Goal: Task Accomplishment & Management: Manage account settings

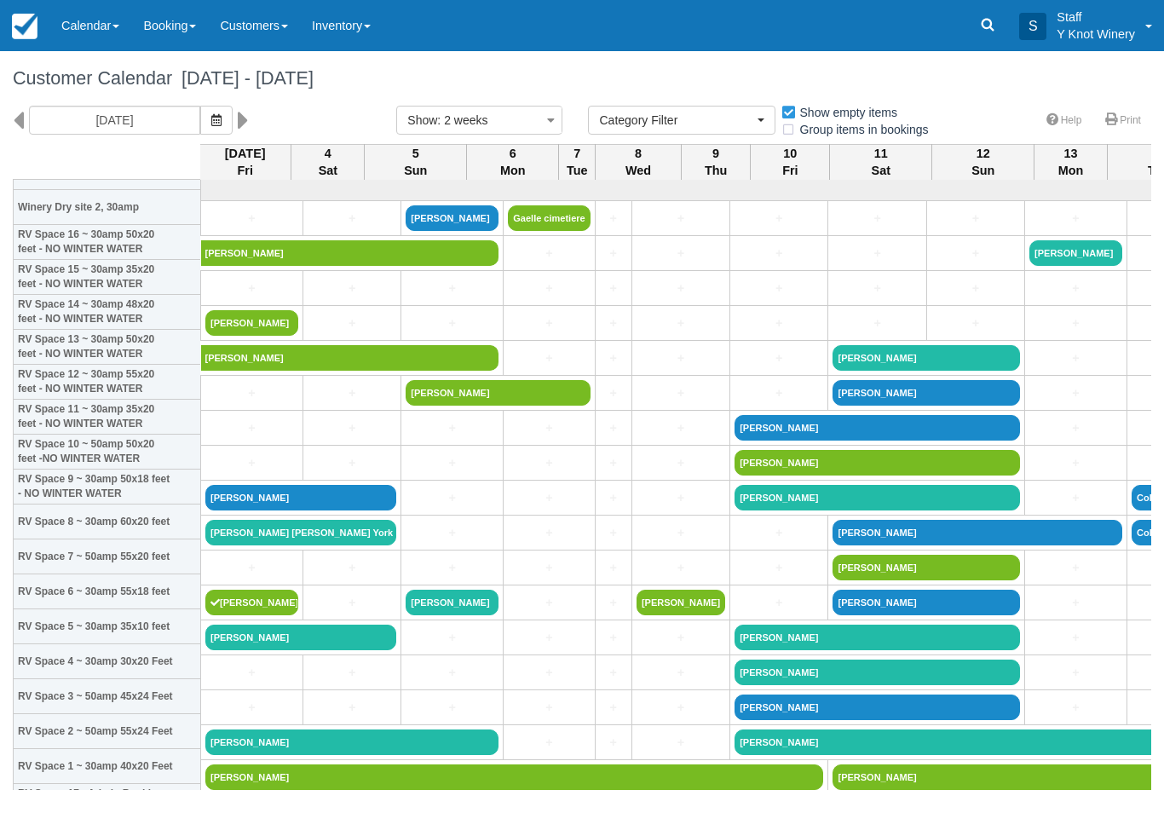
select select
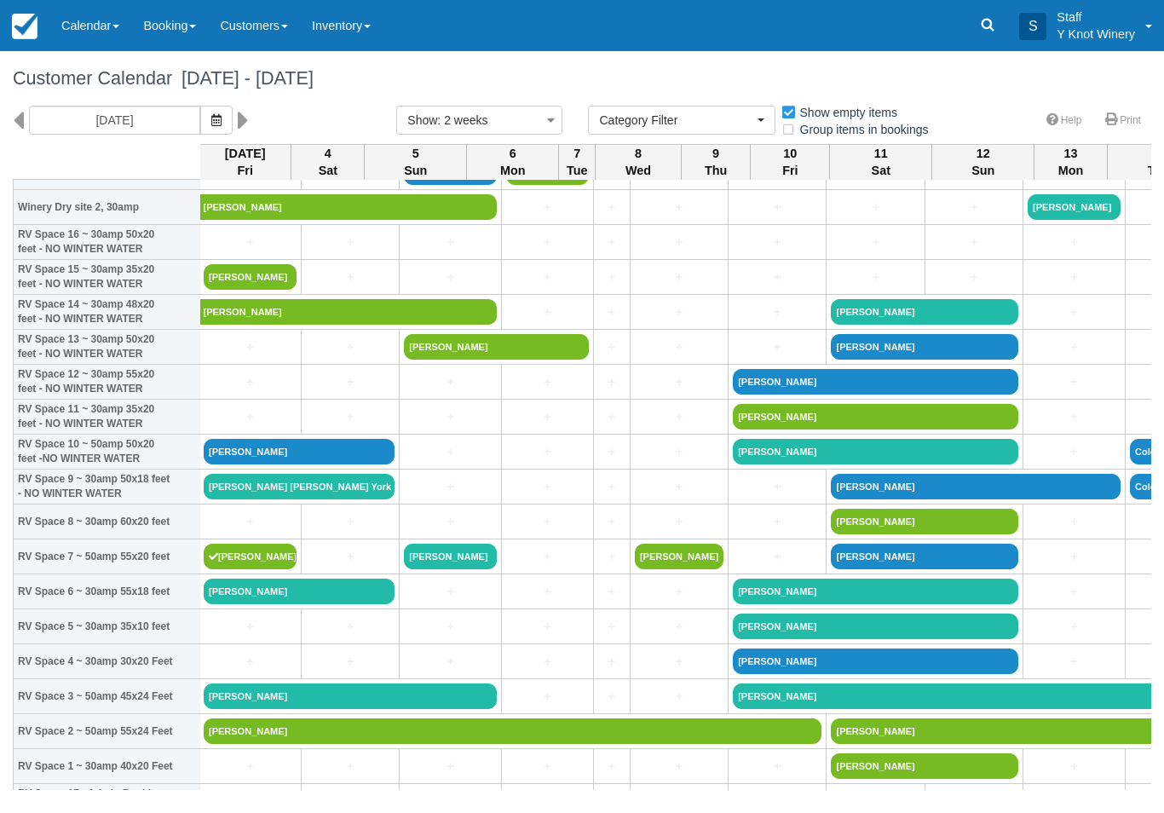
click at [412, 709] on link "[PERSON_NAME]" at bounding box center [350, 696] width 293 height 26
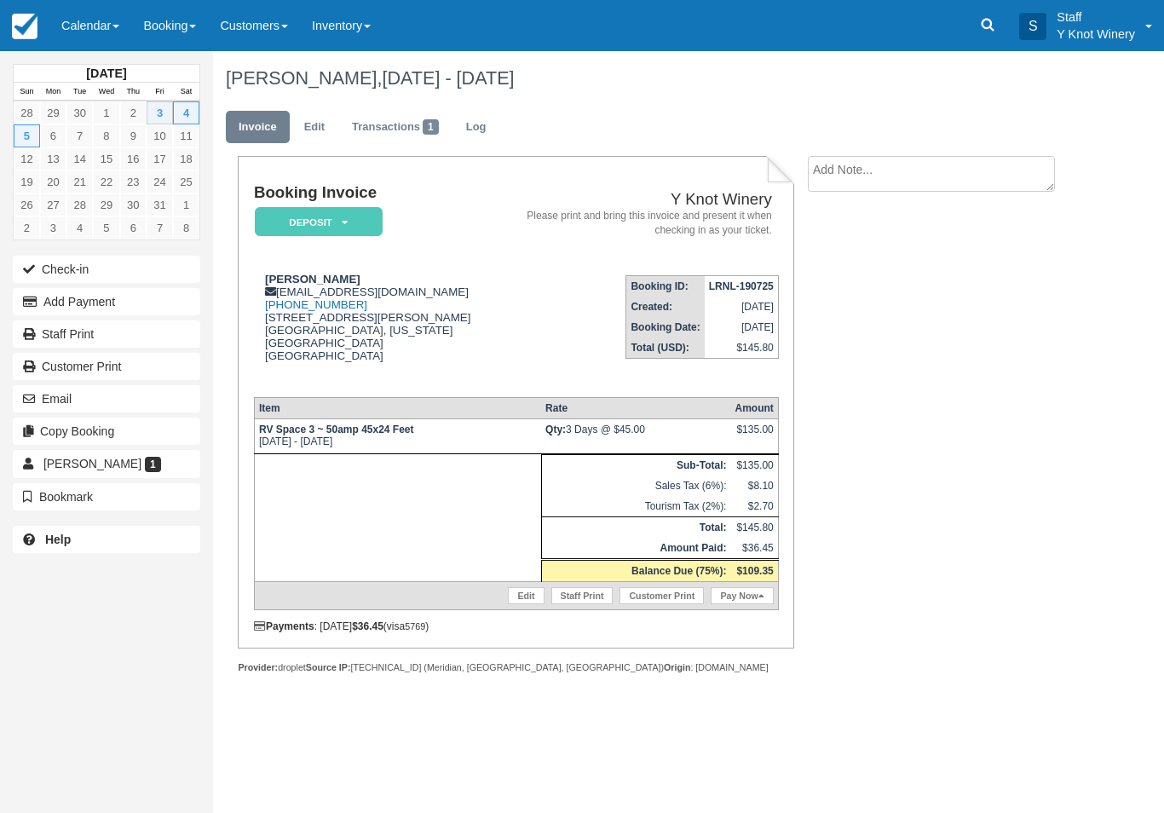
click at [169, 298] on button "Add Payment" at bounding box center [106, 301] width 187 height 27
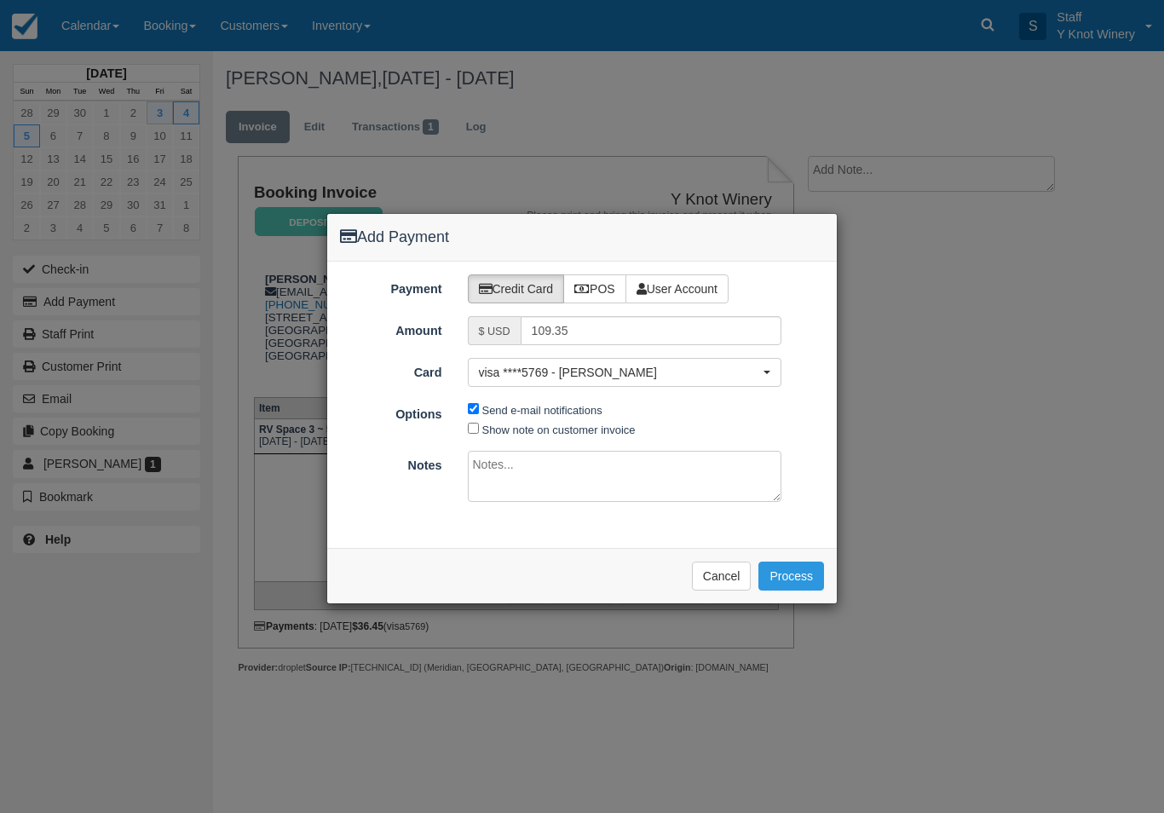
click at [807, 566] on button "Process" at bounding box center [791, 575] width 66 height 29
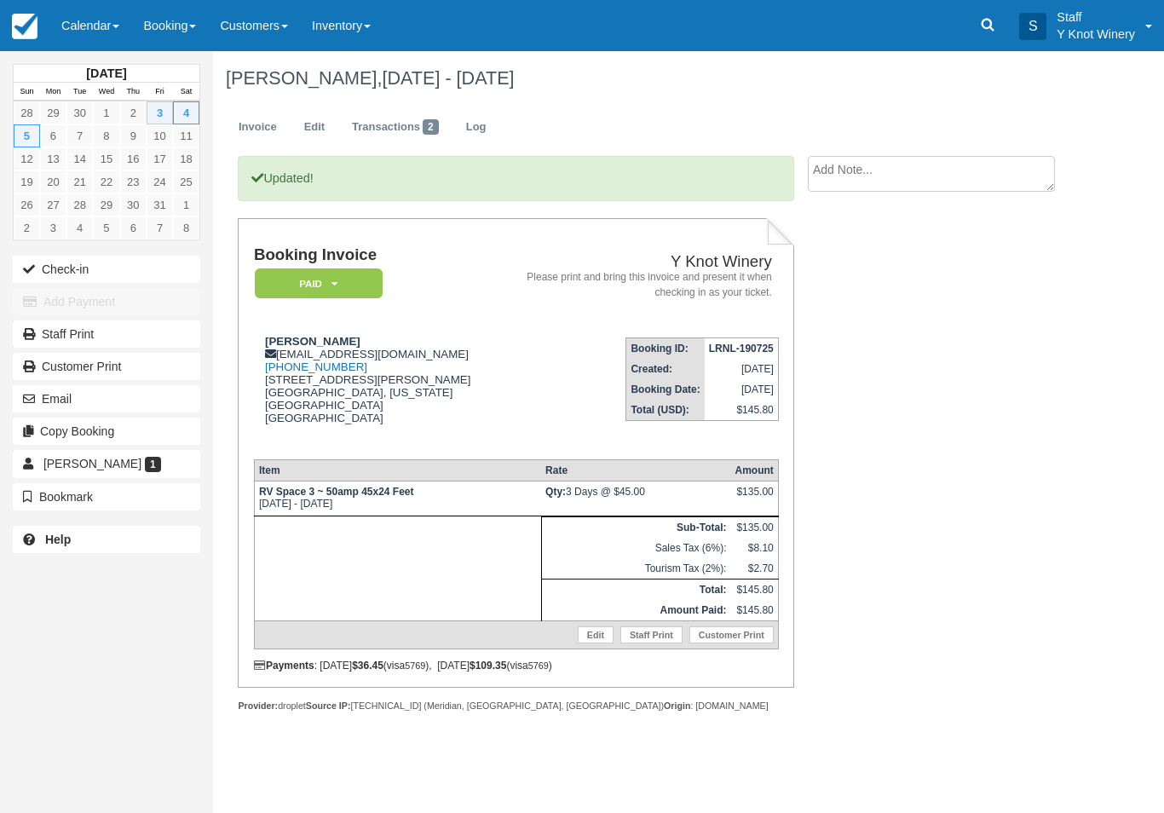
click at [107, 38] on link "Calendar" at bounding box center [90, 25] width 82 height 51
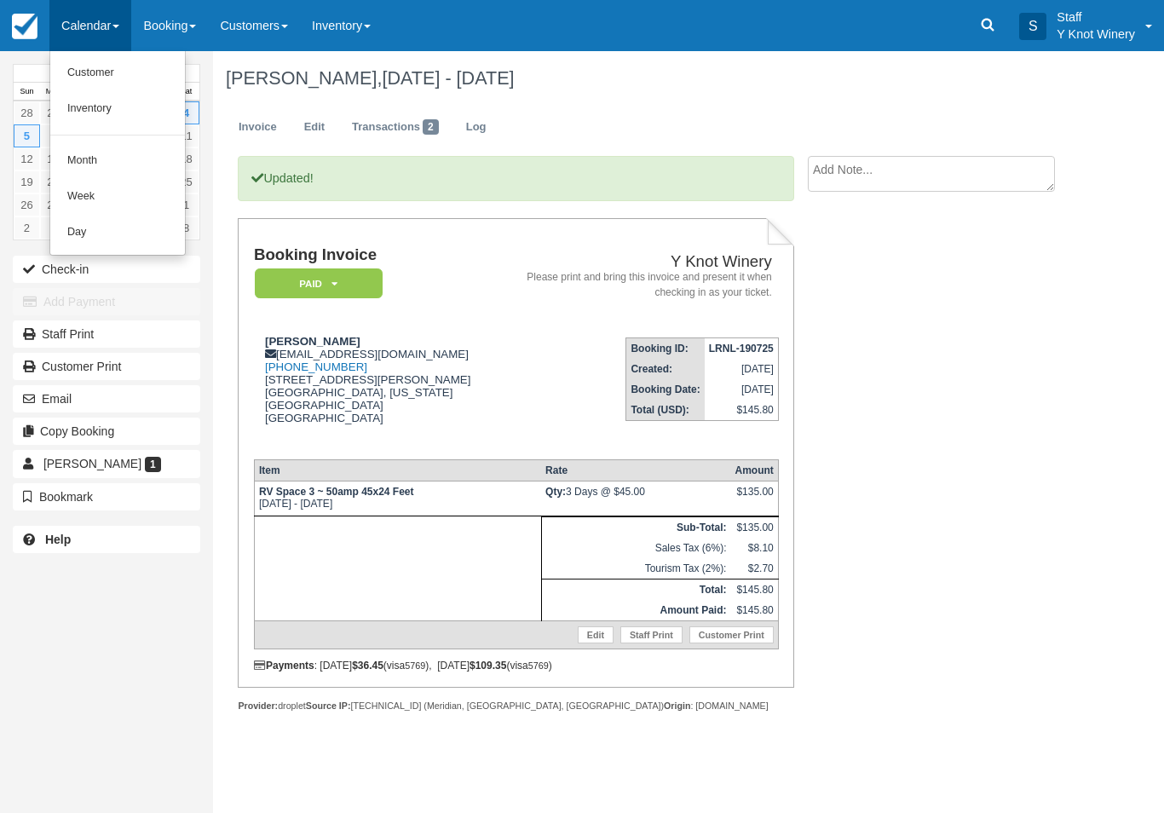
click at [107, 71] on link "Customer" at bounding box center [117, 73] width 135 height 36
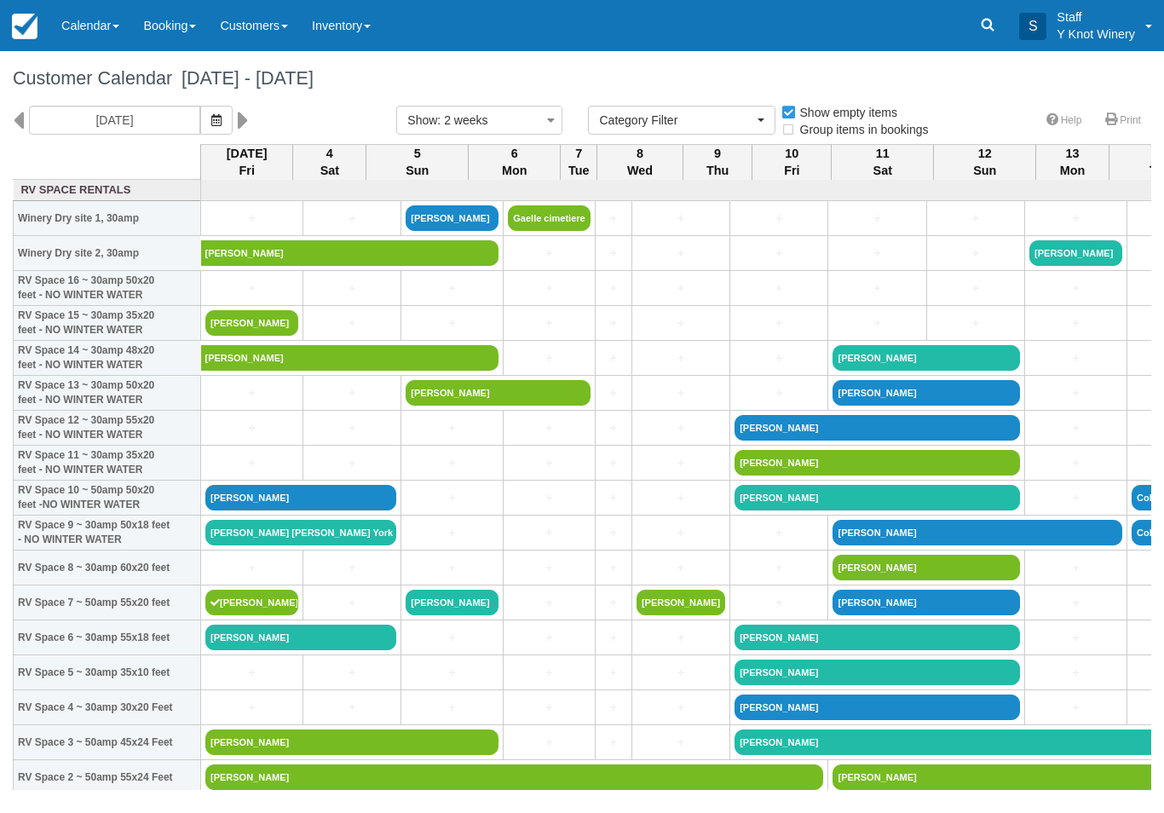
select select
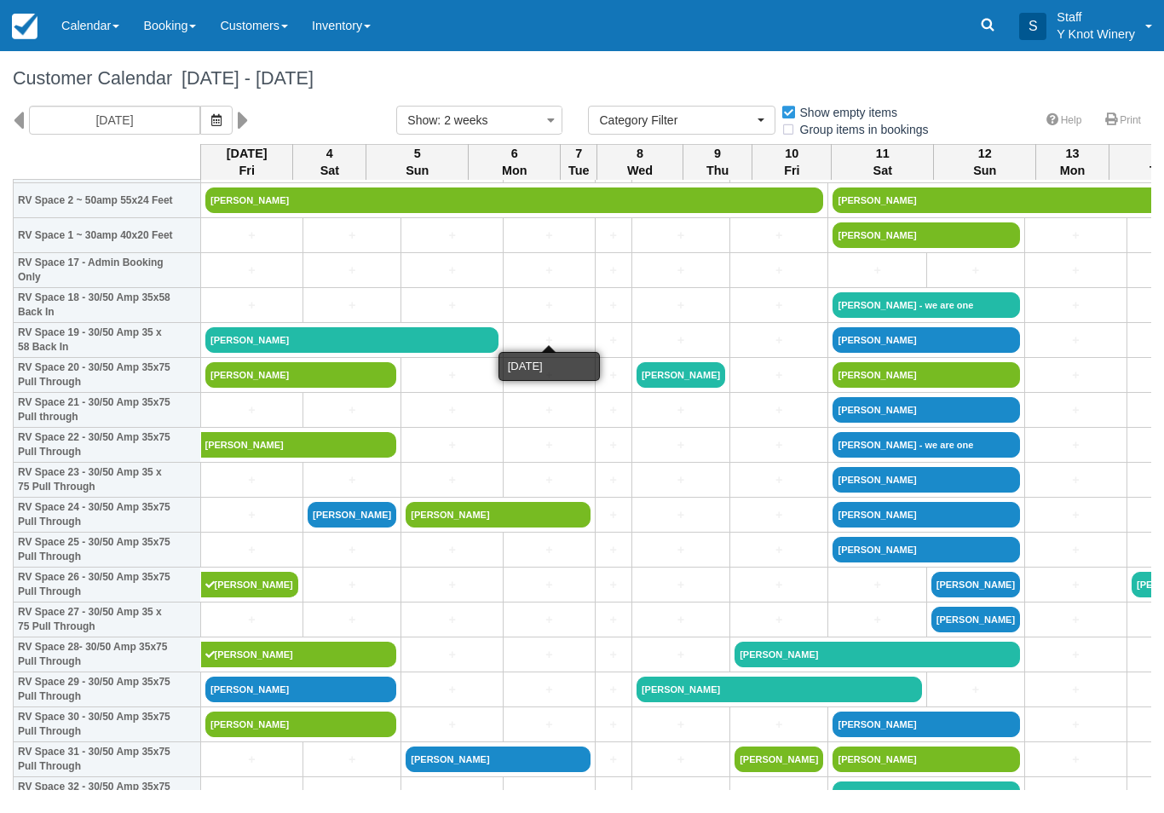
scroll to position [577, 0]
click at [239, 489] on link "+" at bounding box center [251, 480] width 93 height 18
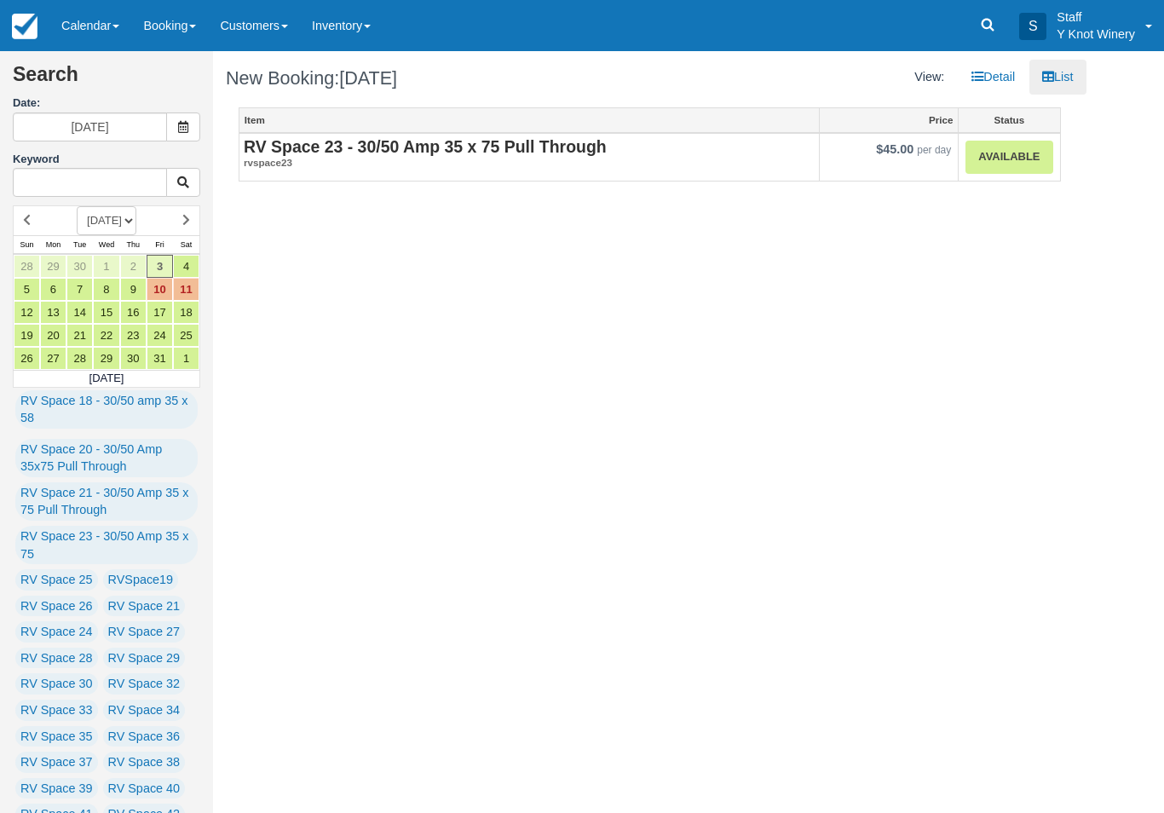
click at [1006, 149] on link "Available" at bounding box center [1008, 157] width 87 height 33
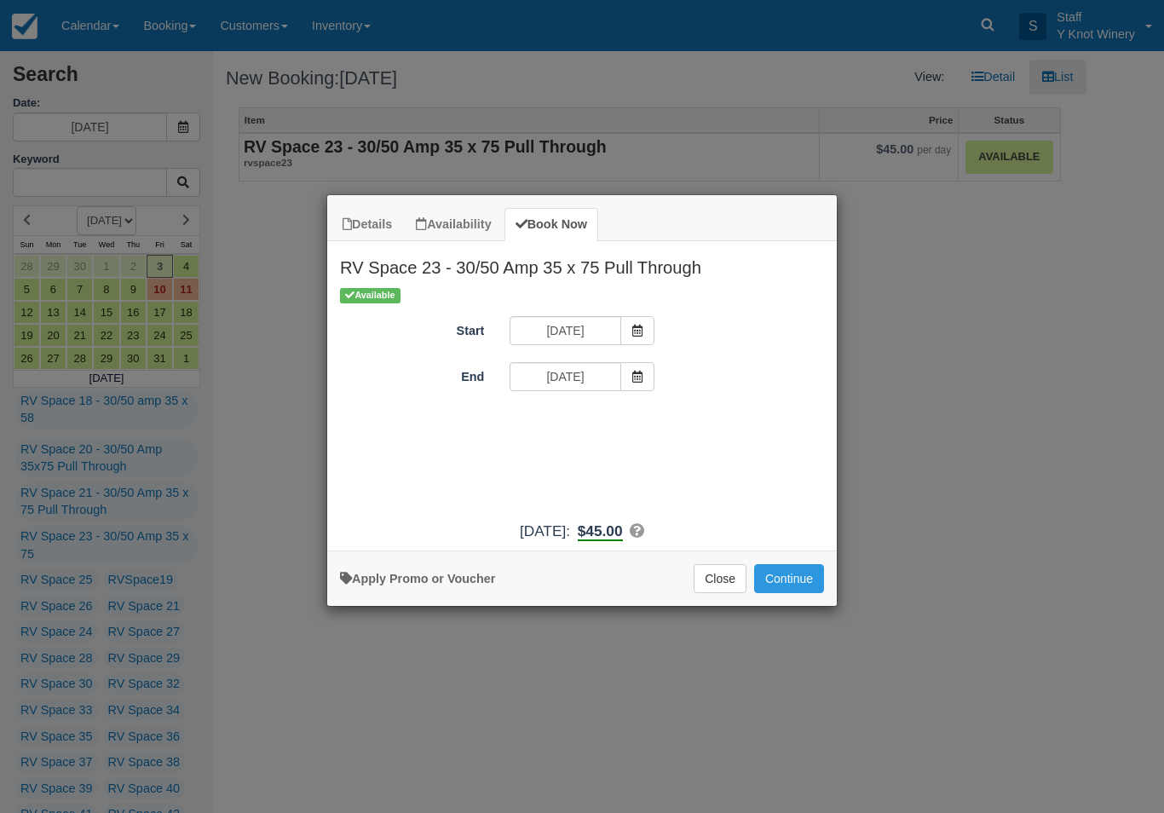
click at [790, 591] on button "Continue" at bounding box center [789, 578] width 70 height 29
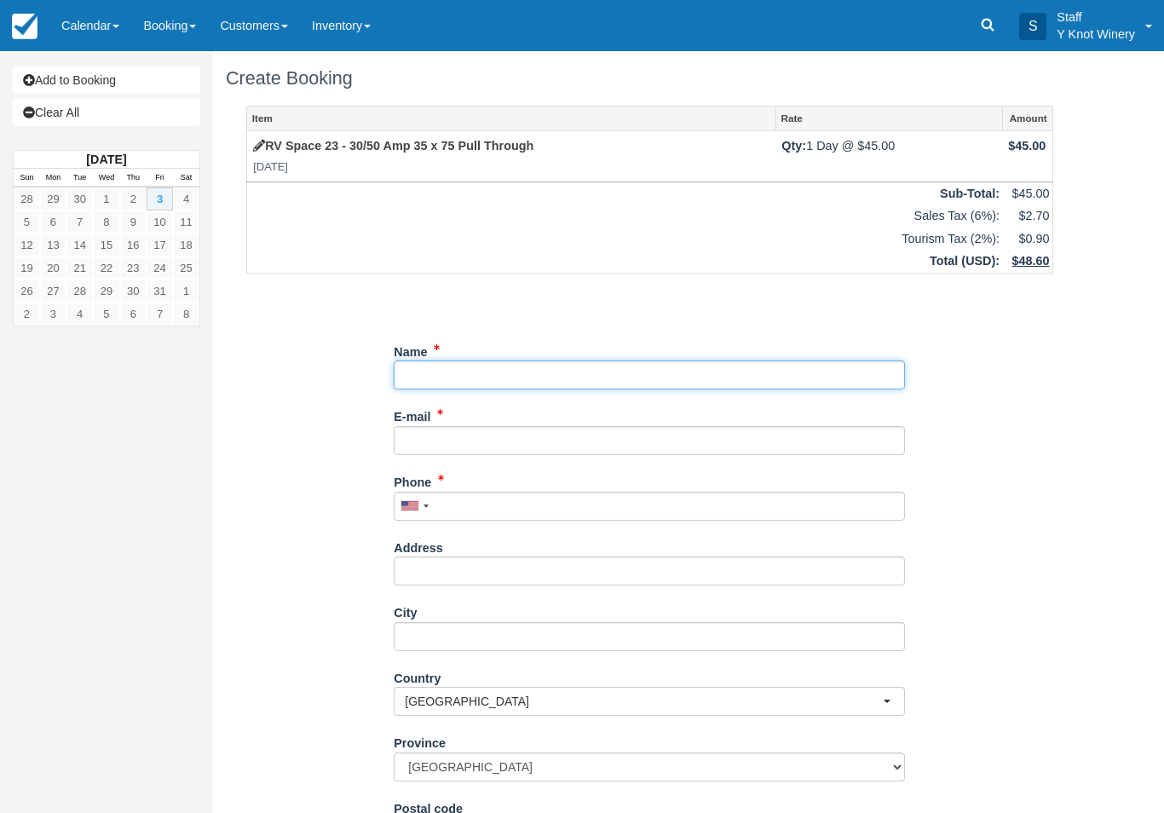
click at [468, 360] on input "Name" at bounding box center [649, 374] width 511 height 29
type input "[PERSON_NAME]"
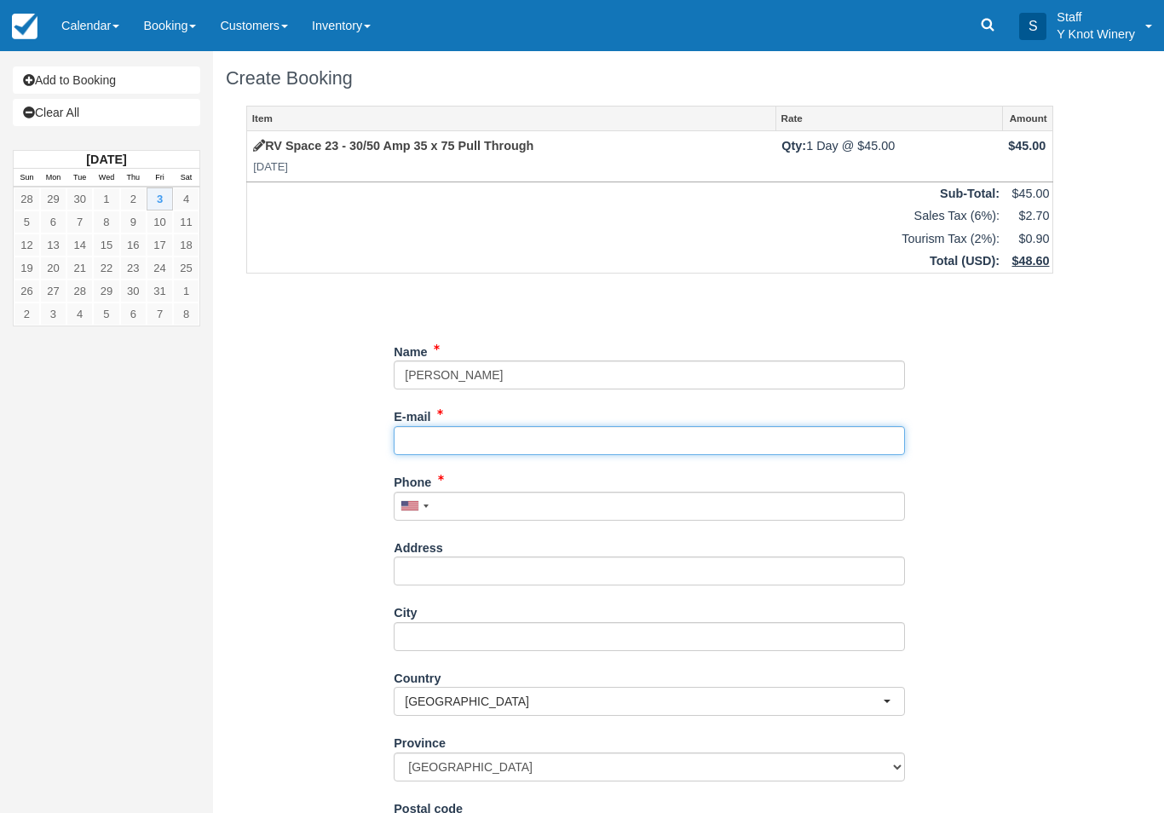
click at [460, 450] on input "E-mail" at bounding box center [649, 440] width 511 height 29
click at [483, 426] on input "E-mail" at bounding box center [649, 440] width 511 height 29
click at [241, 759] on div "Item Rate Amount RV Space 23 - 30/50 Amp 35 x 75 Pull Through Fri Oct 3, 2025 Q…" at bounding box center [650, 524] width 848 height 836
click at [492, 437] on input "trbalsz@" at bounding box center [649, 440] width 511 height 29
type input "trbalsz@yahoo.com"
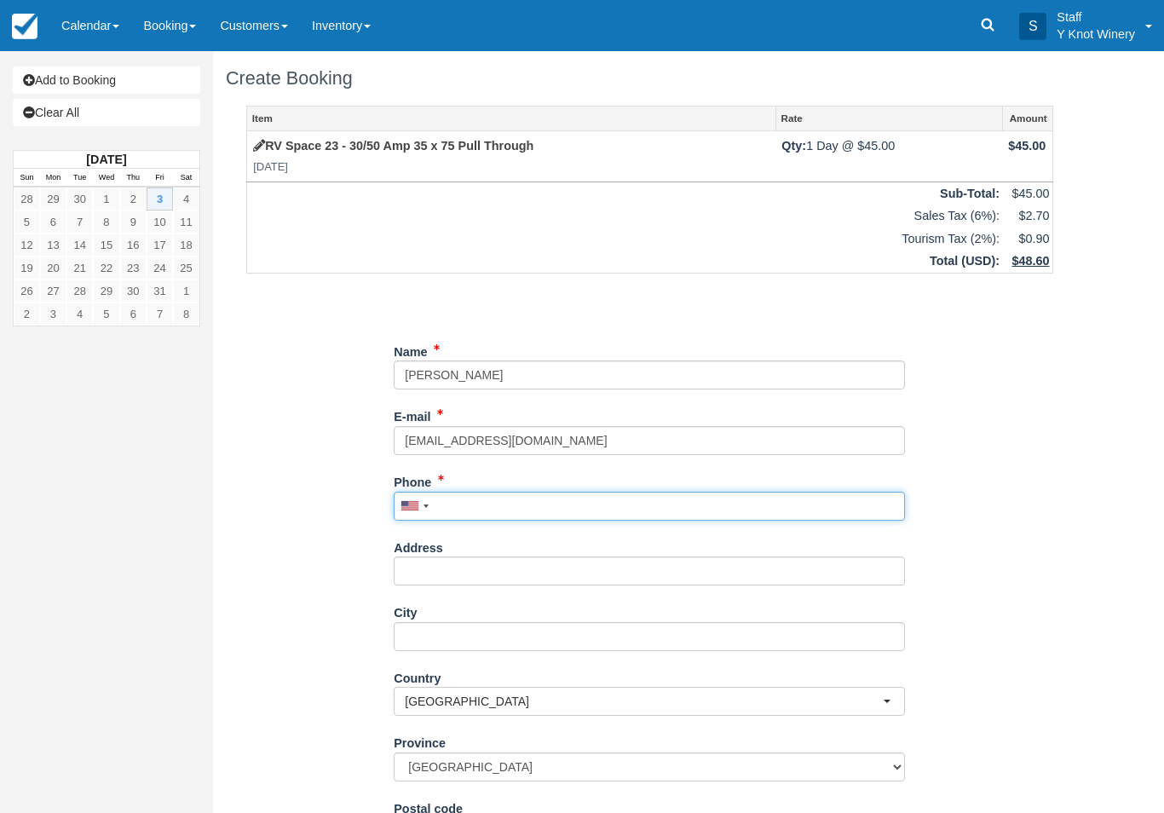
click at [487, 512] on input "Phone" at bounding box center [649, 505] width 511 height 29
type input "6"
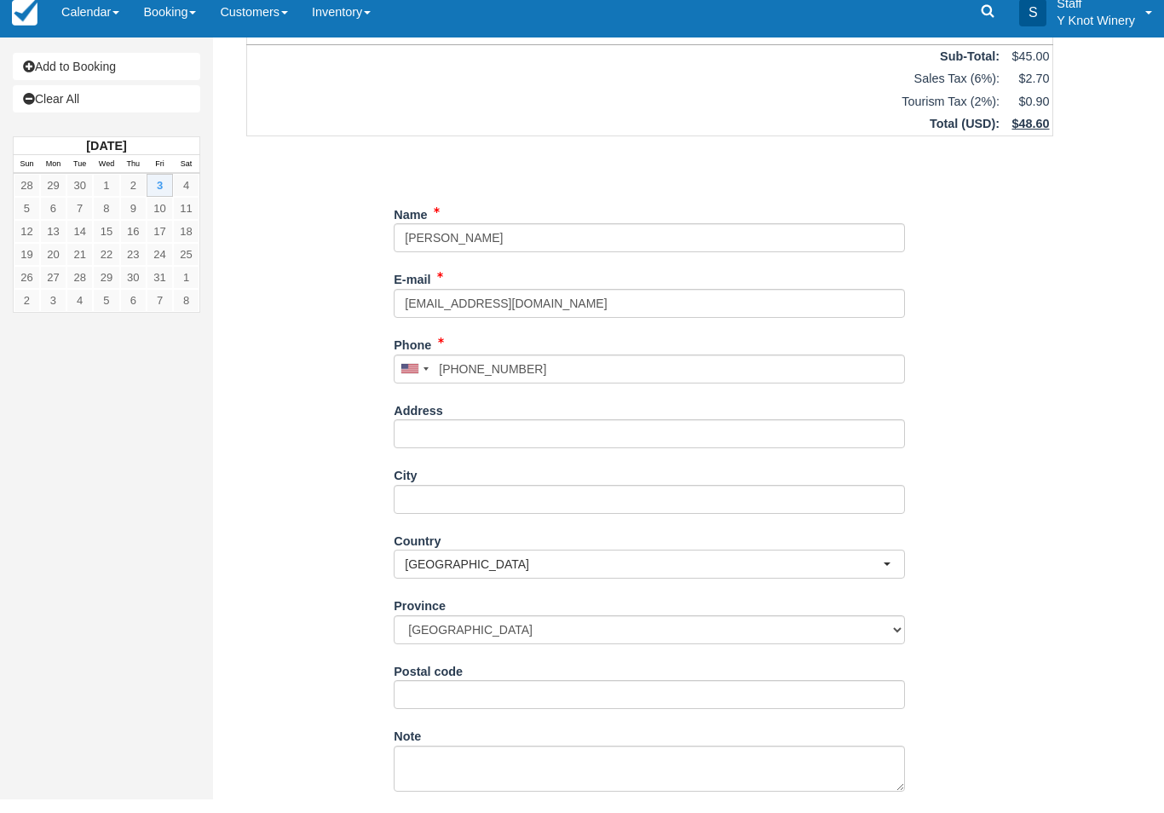
type input "+12086082285"
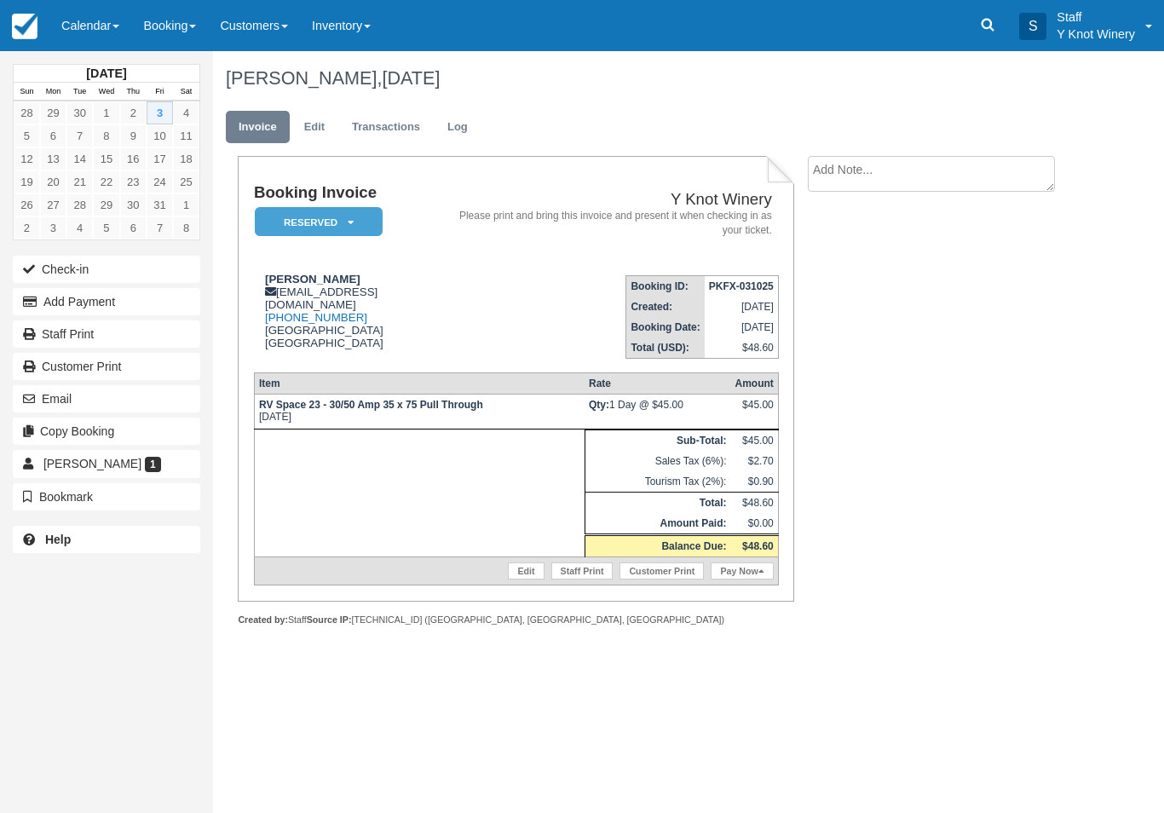
click at [83, 25] on link "Calendar" at bounding box center [90, 25] width 82 height 51
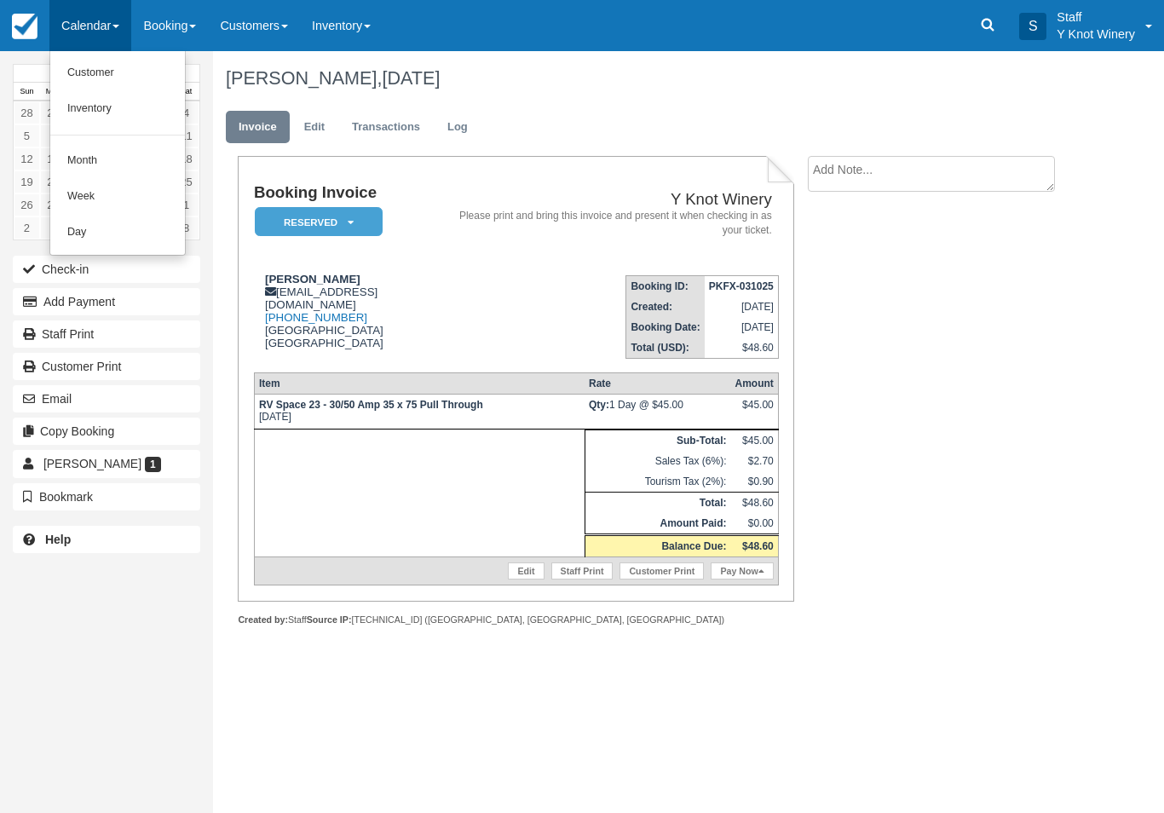
click at [83, 71] on link "Customer" at bounding box center [117, 73] width 135 height 36
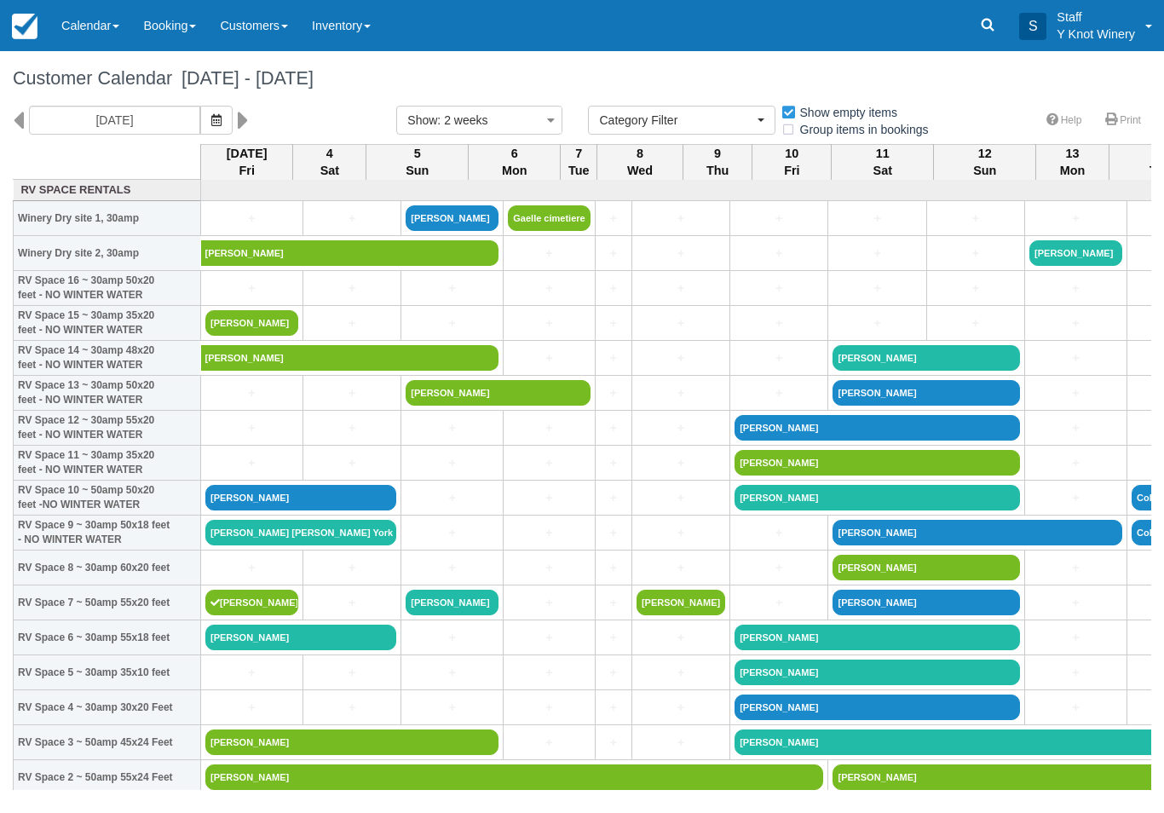
select select
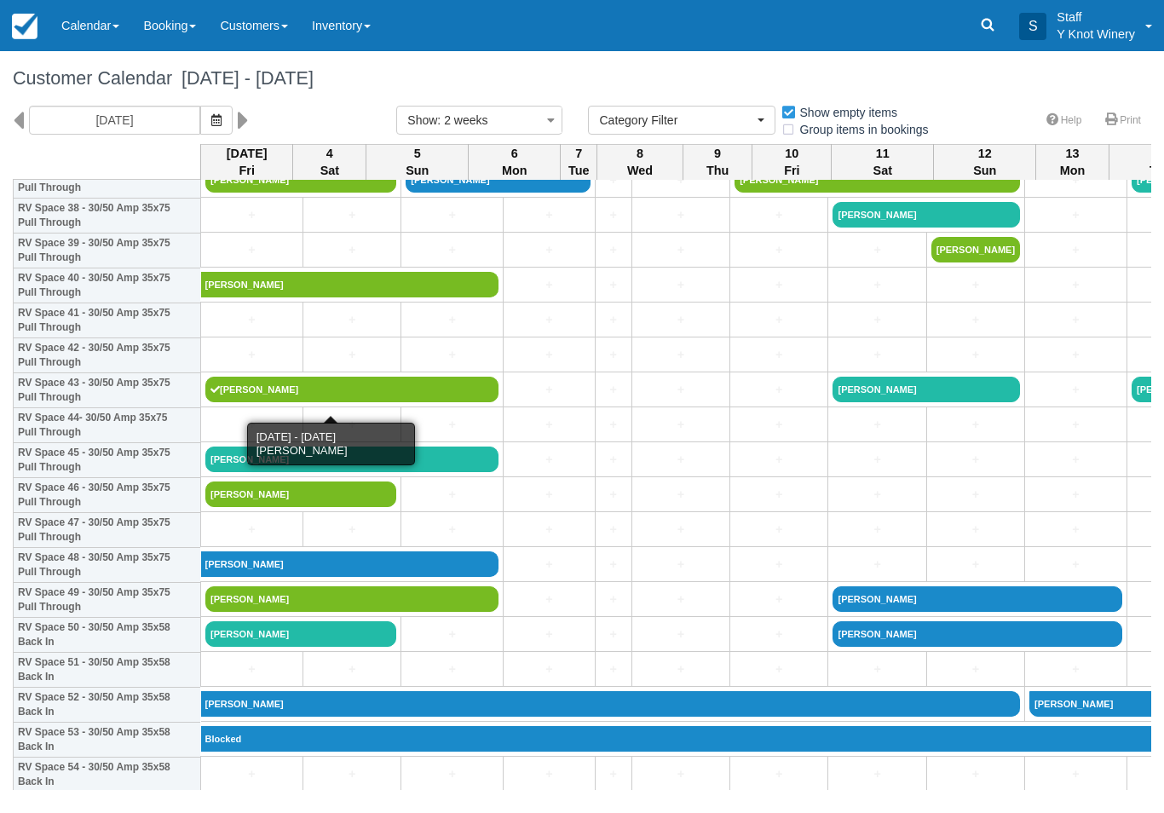
scroll to position [1365, 0]
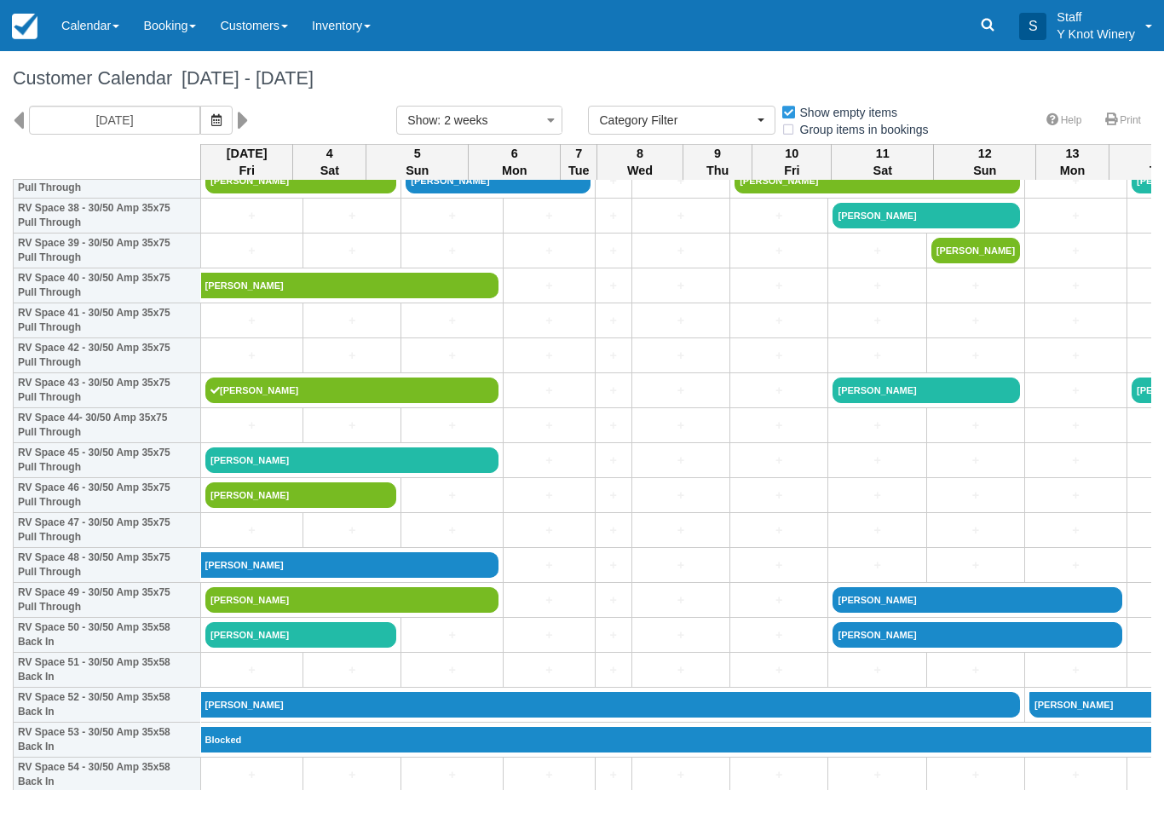
click at [440, 473] on link "[PERSON_NAME]" at bounding box center [351, 460] width 293 height 26
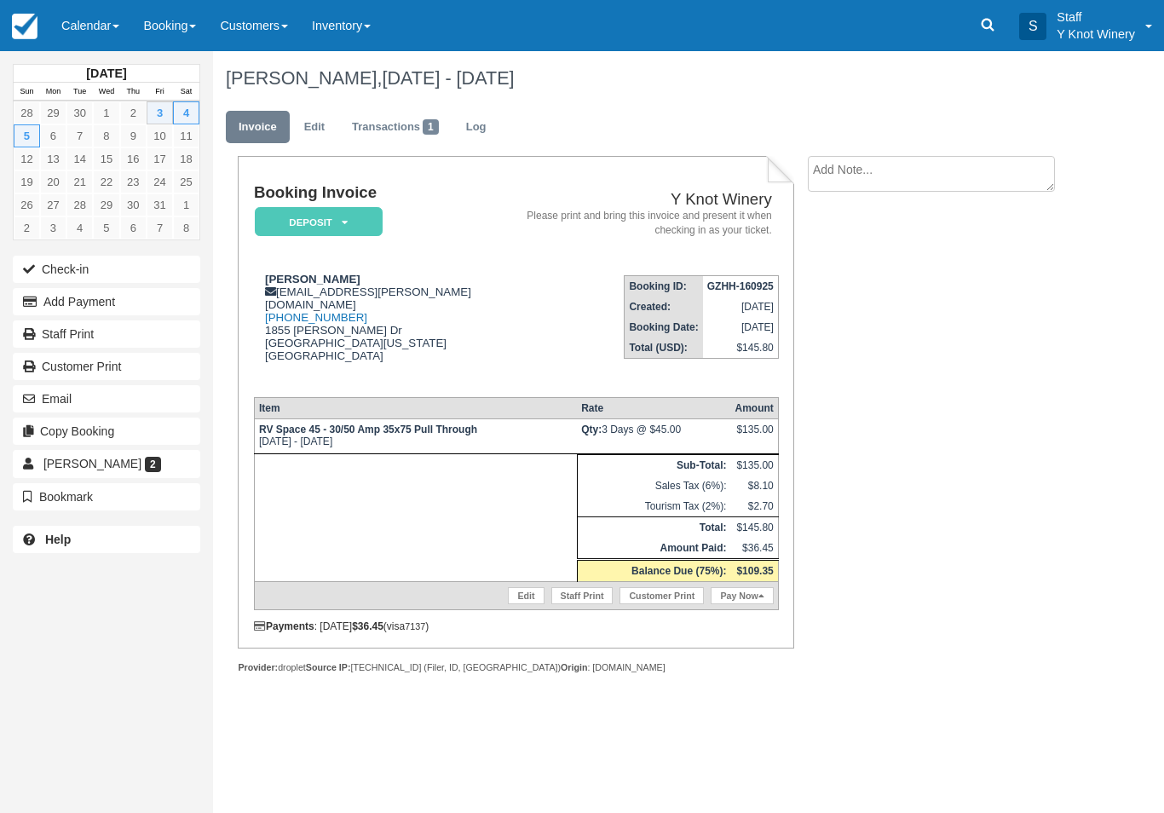
click at [509, 604] on link "Edit" at bounding box center [526, 595] width 36 height 17
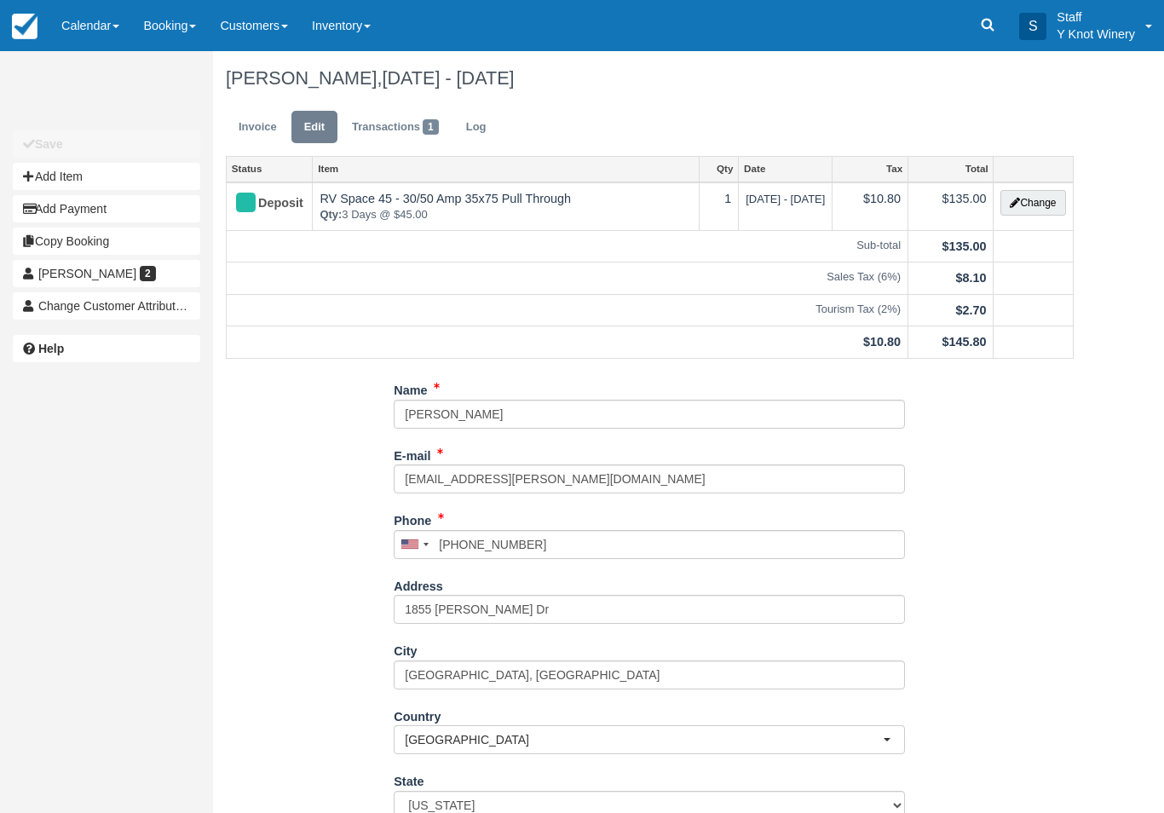
click at [1028, 205] on button "Change" at bounding box center [1032, 203] width 65 height 26
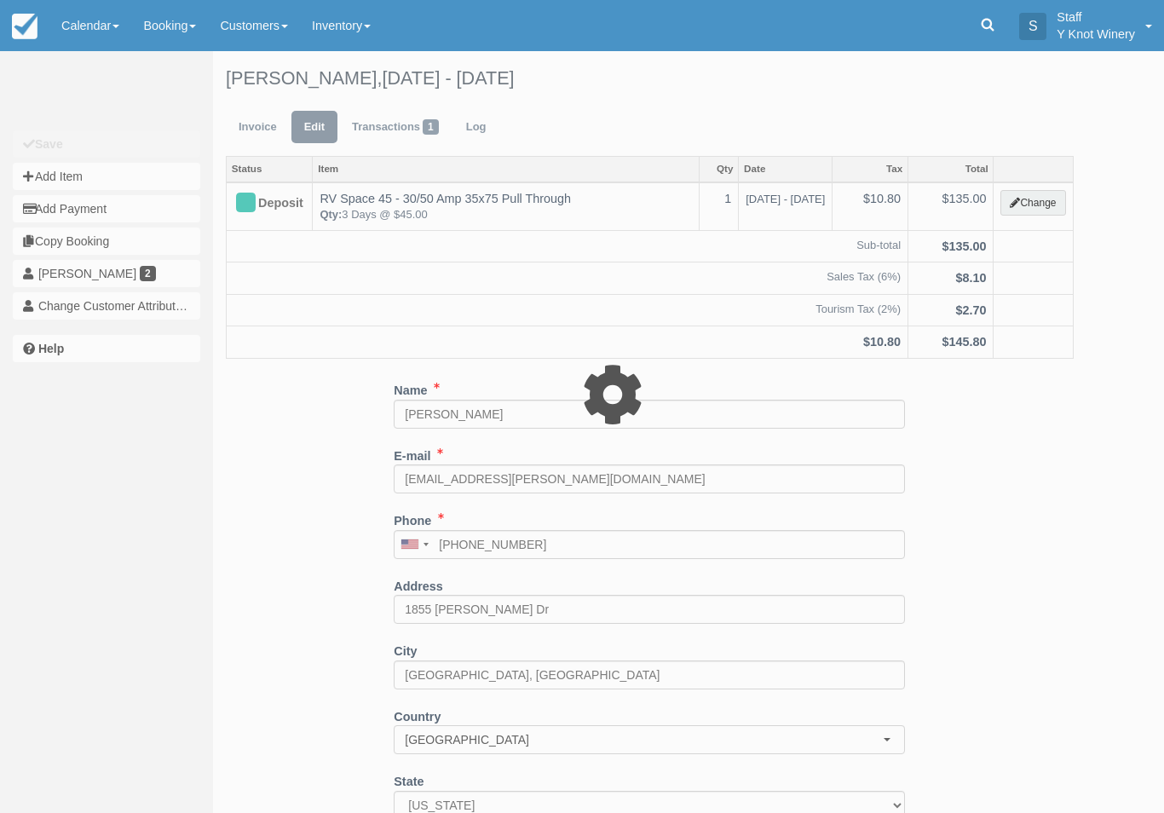
type input "135.00"
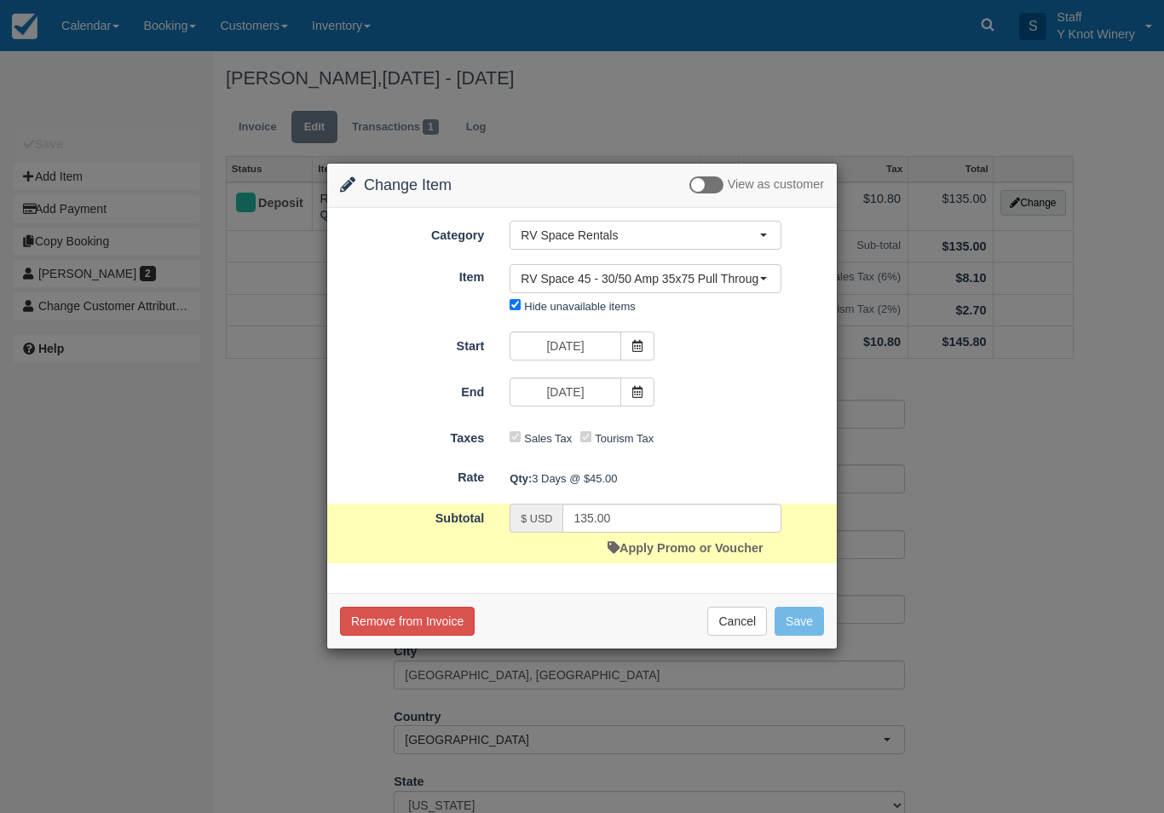
click at [633, 390] on icon at bounding box center [637, 392] width 12 height 12
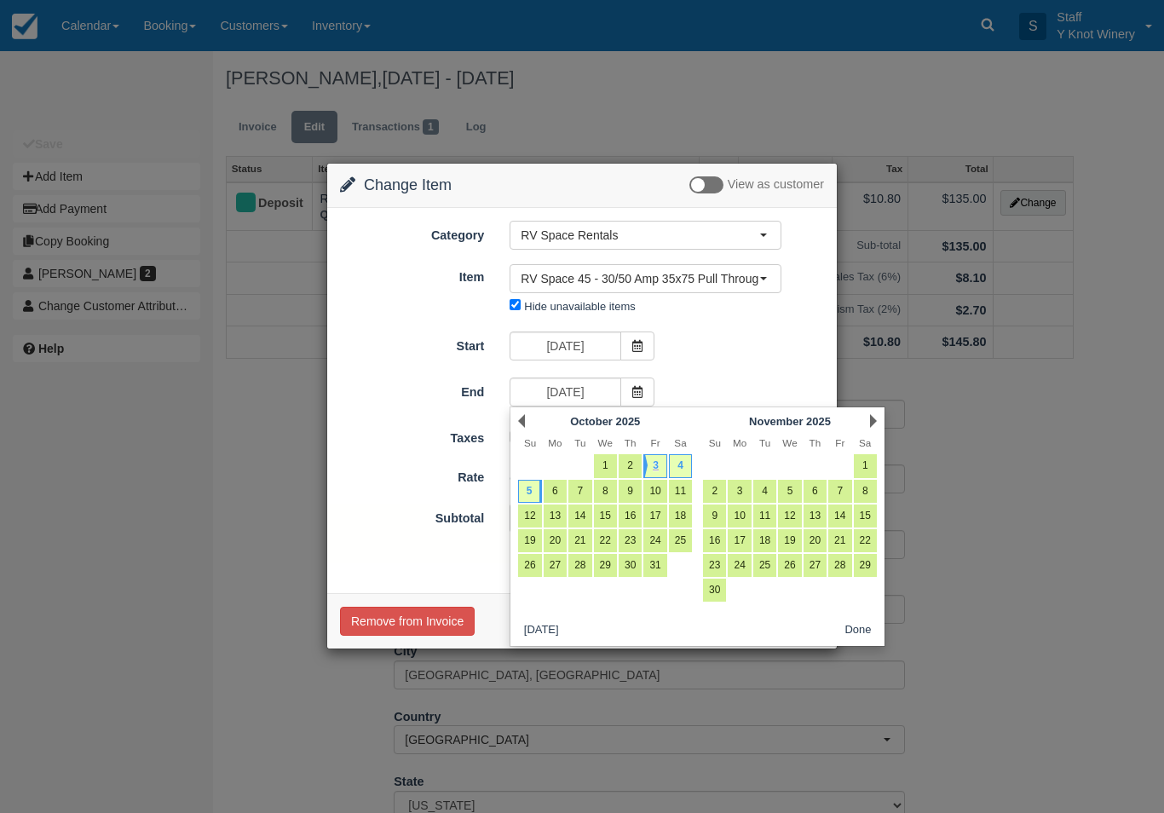
click at [691, 458] on link "4" at bounding box center [680, 465] width 23 height 23
type input "10/04/25"
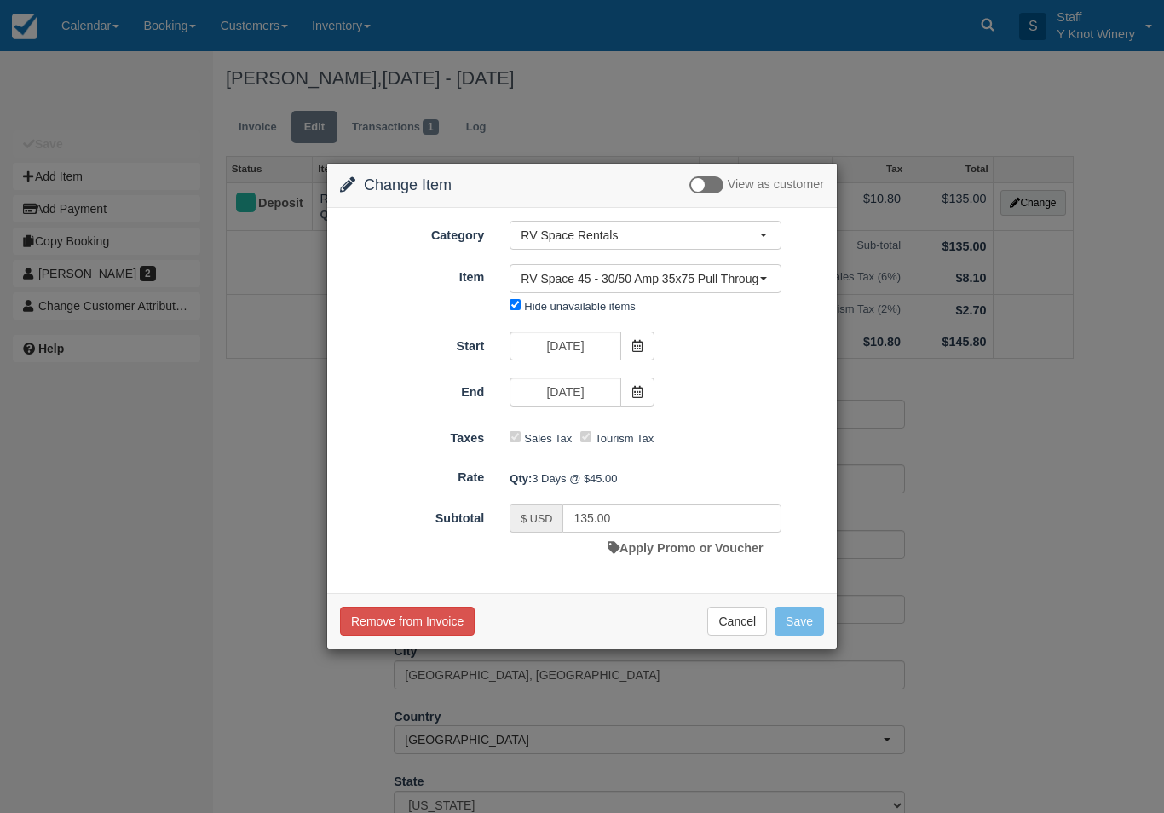
type input "90.00"
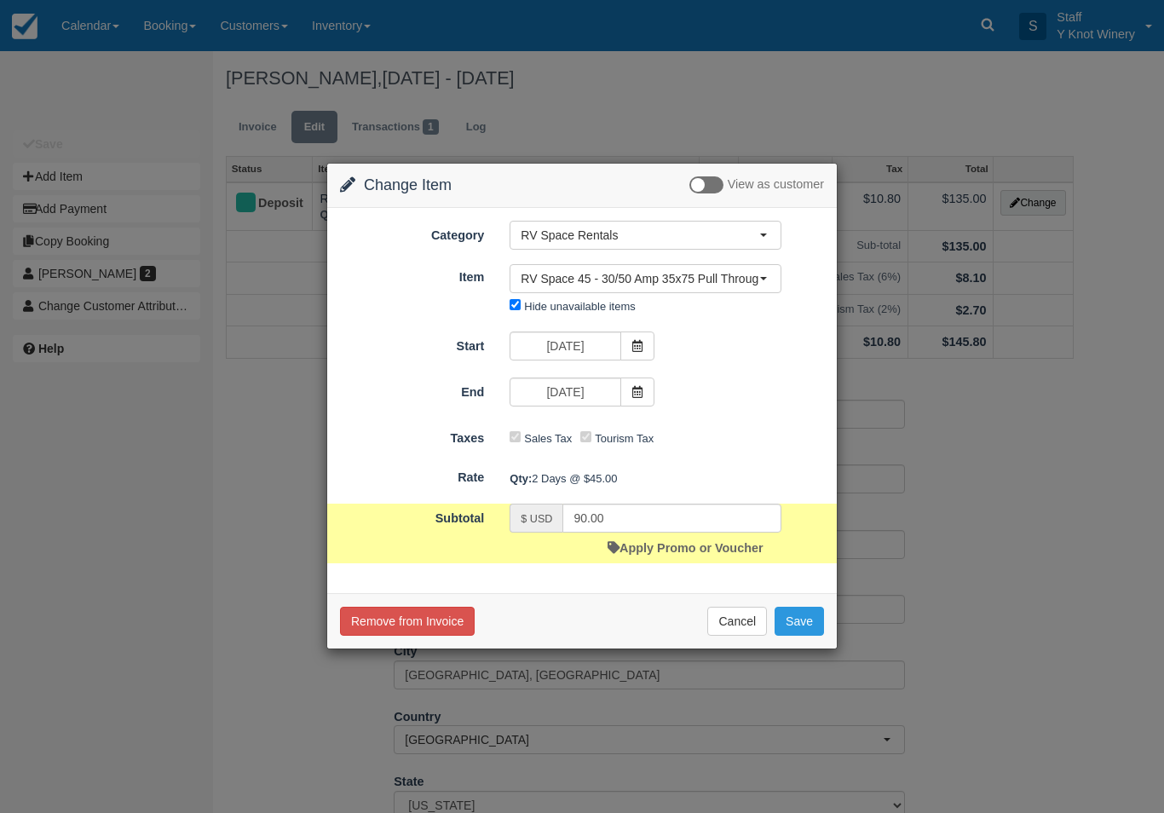
click at [801, 612] on button "Save" at bounding box center [798, 620] width 49 height 29
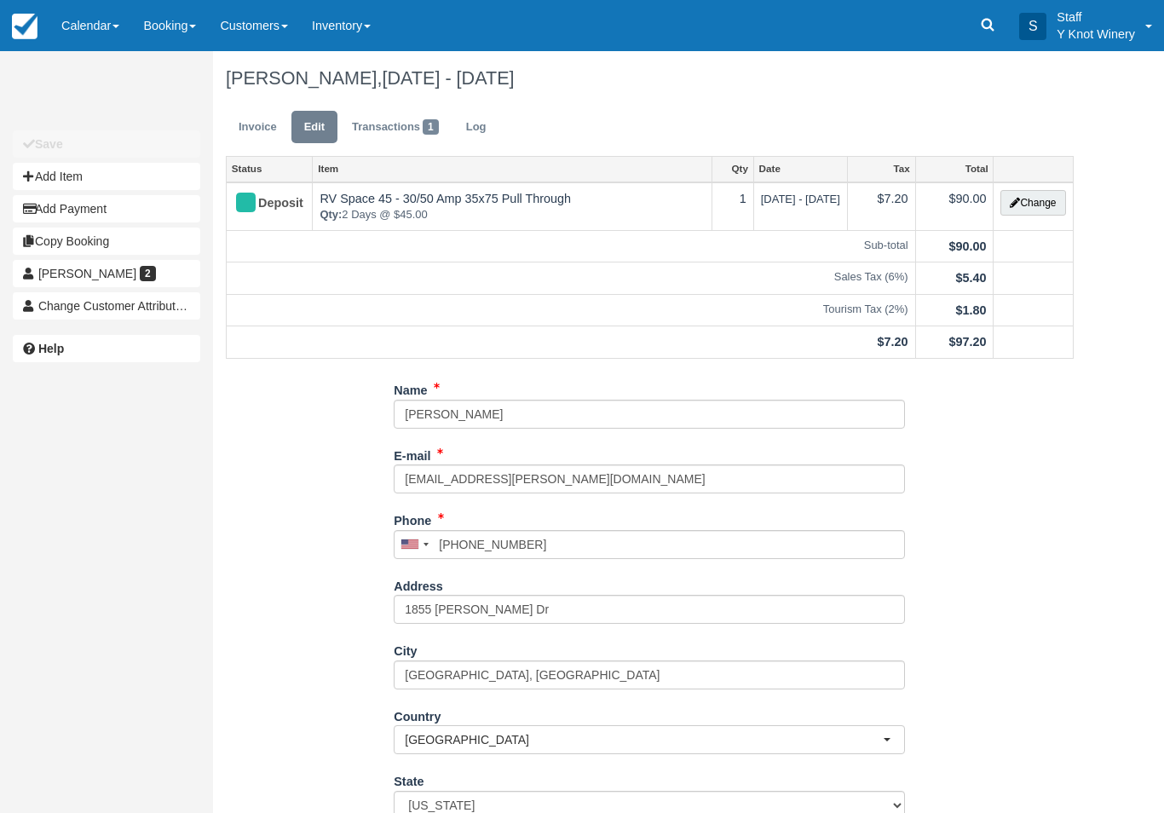
click at [257, 129] on link "Invoice" at bounding box center [258, 127] width 64 height 33
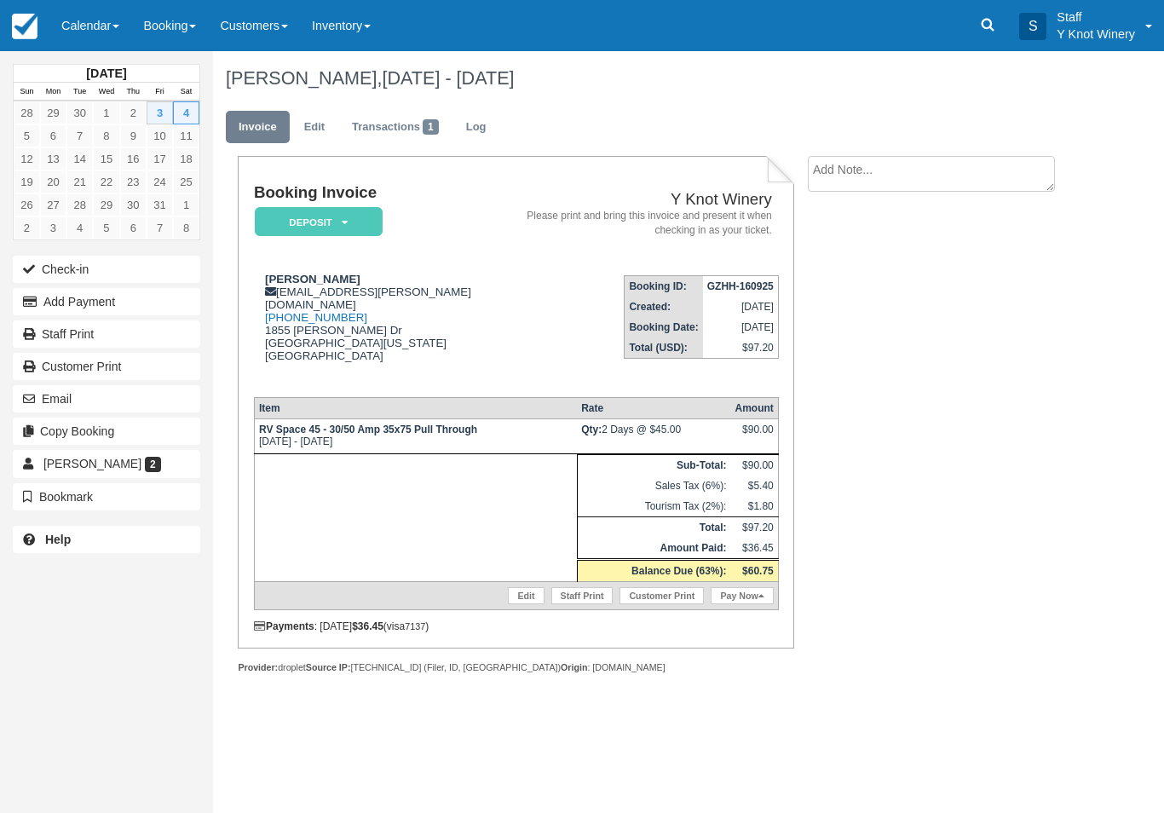
click at [748, 604] on link "Pay Now" at bounding box center [741, 595] width 62 height 17
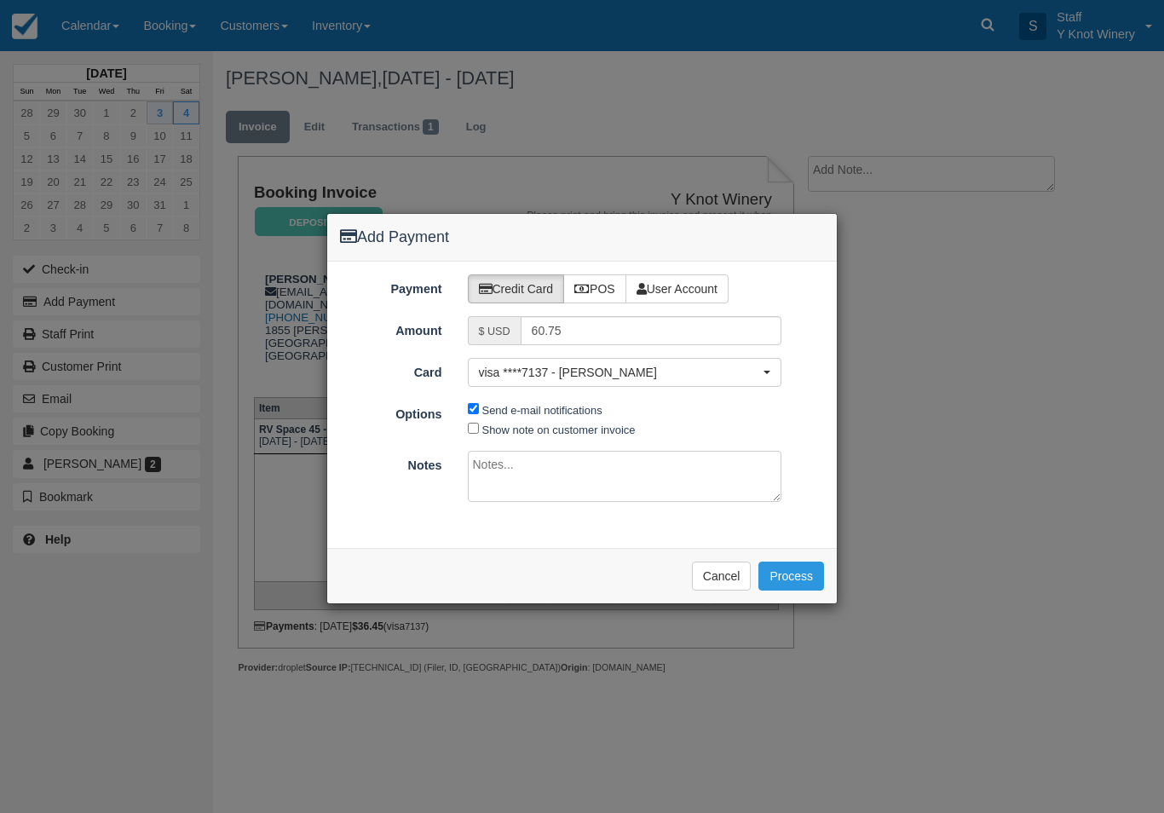
click at [793, 562] on button "Process" at bounding box center [791, 575] width 66 height 29
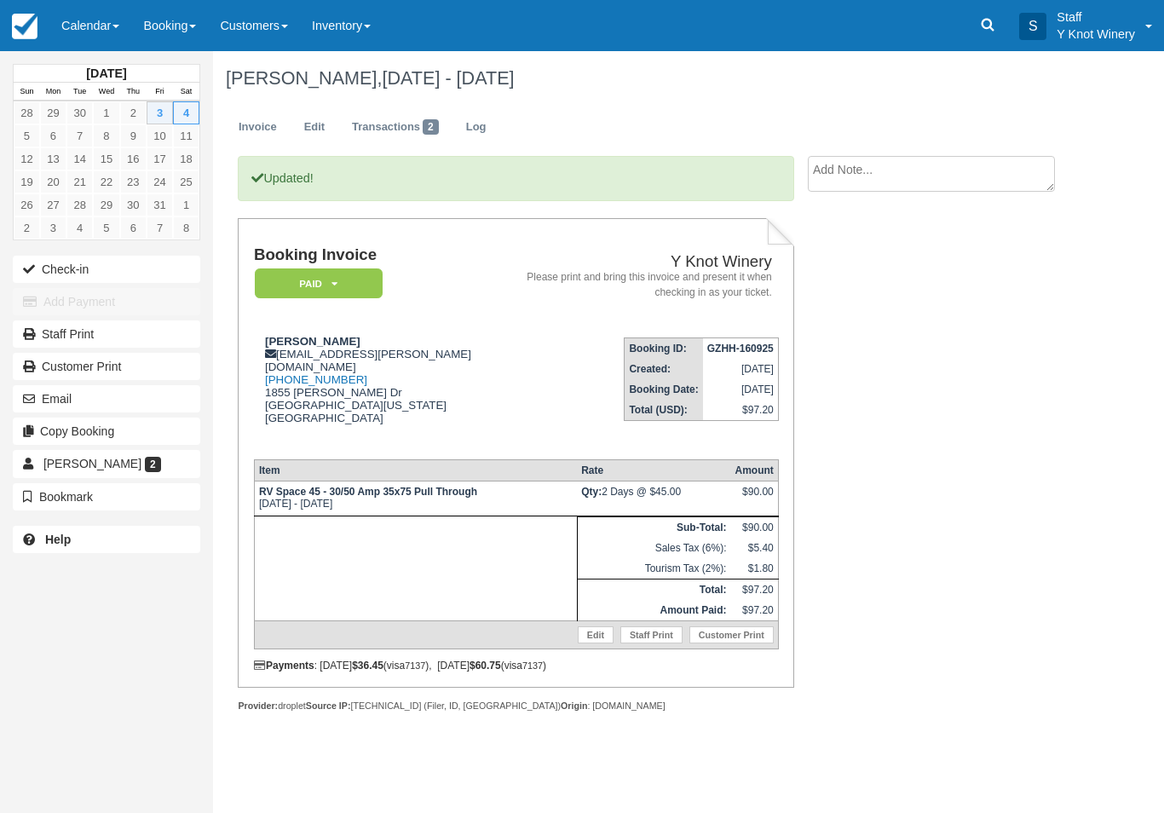
click at [91, 37] on link "Calendar" at bounding box center [90, 25] width 82 height 51
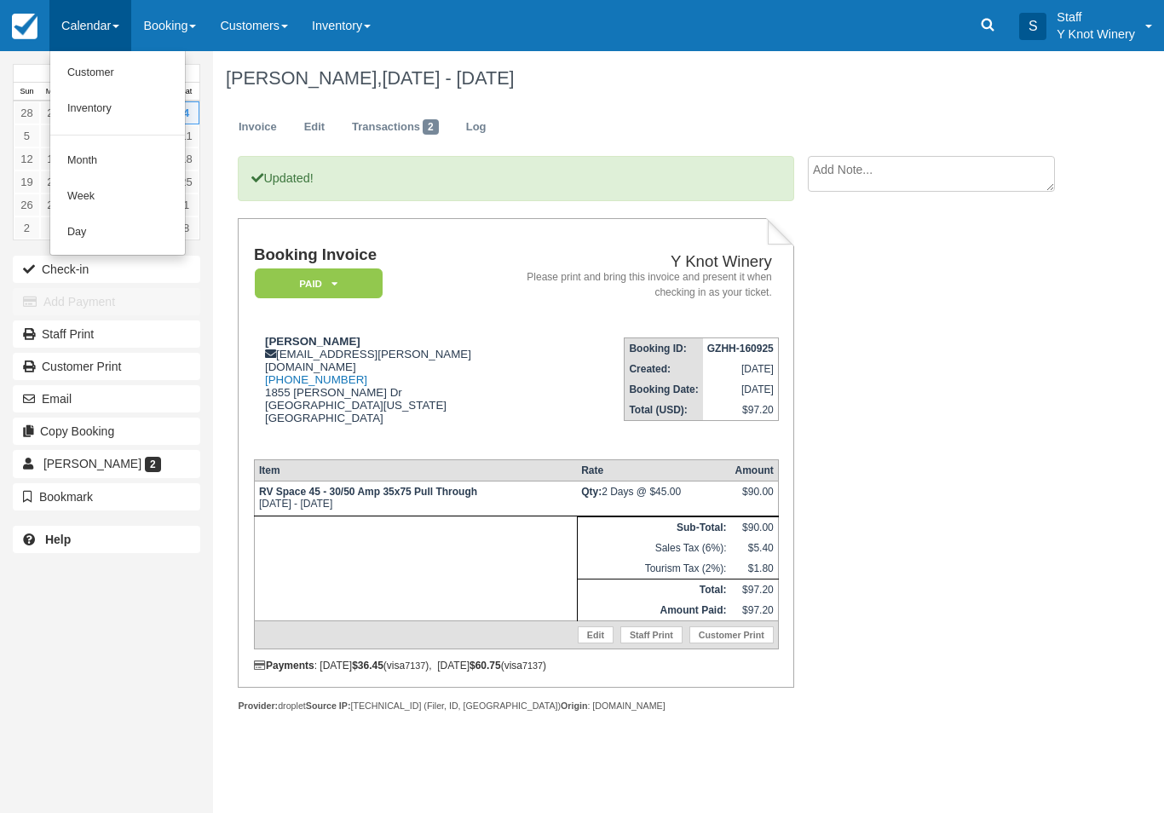
click at [95, 72] on link "Customer" at bounding box center [117, 73] width 135 height 36
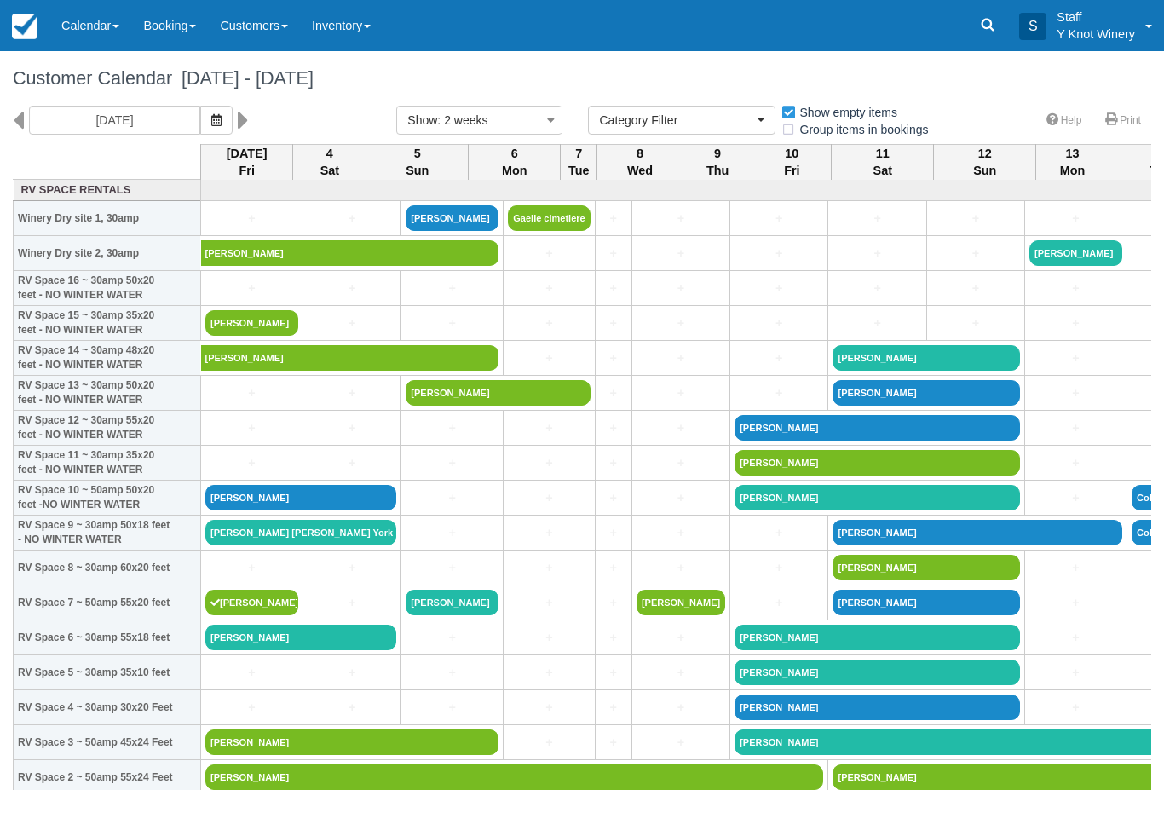
select select
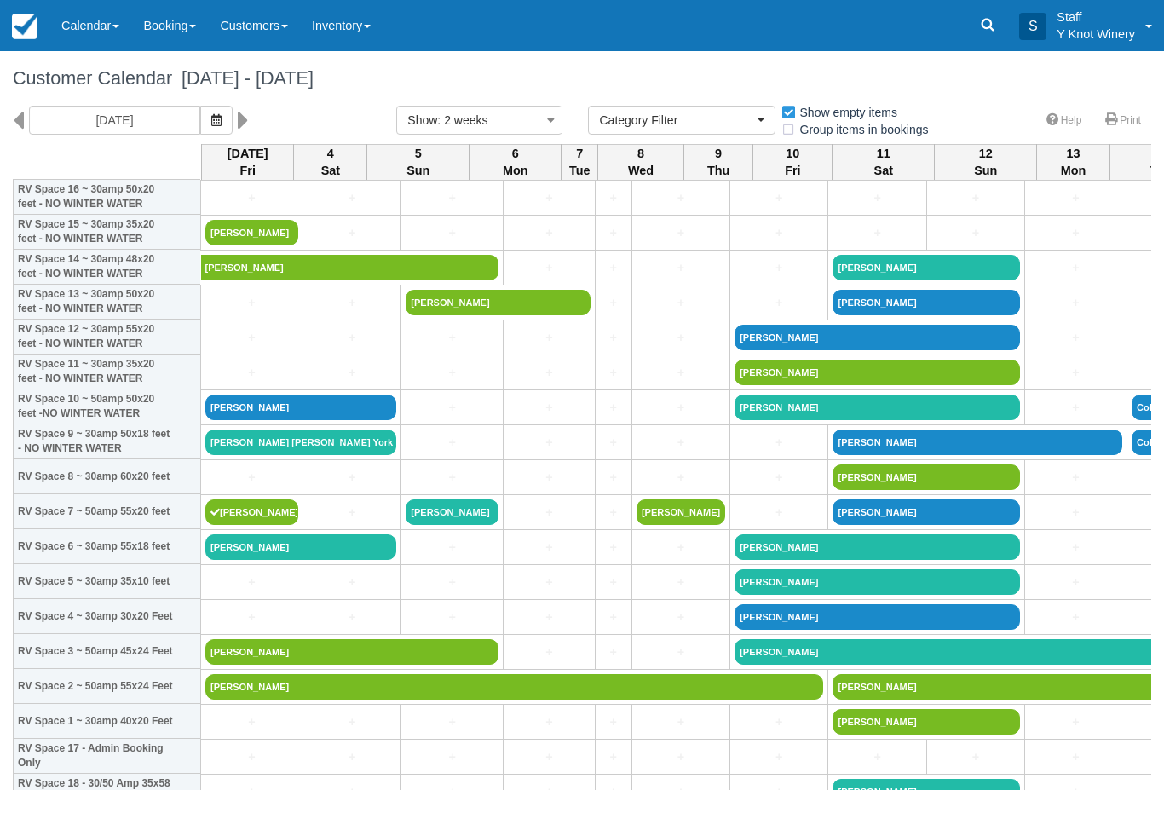
scroll to position [94, 0]
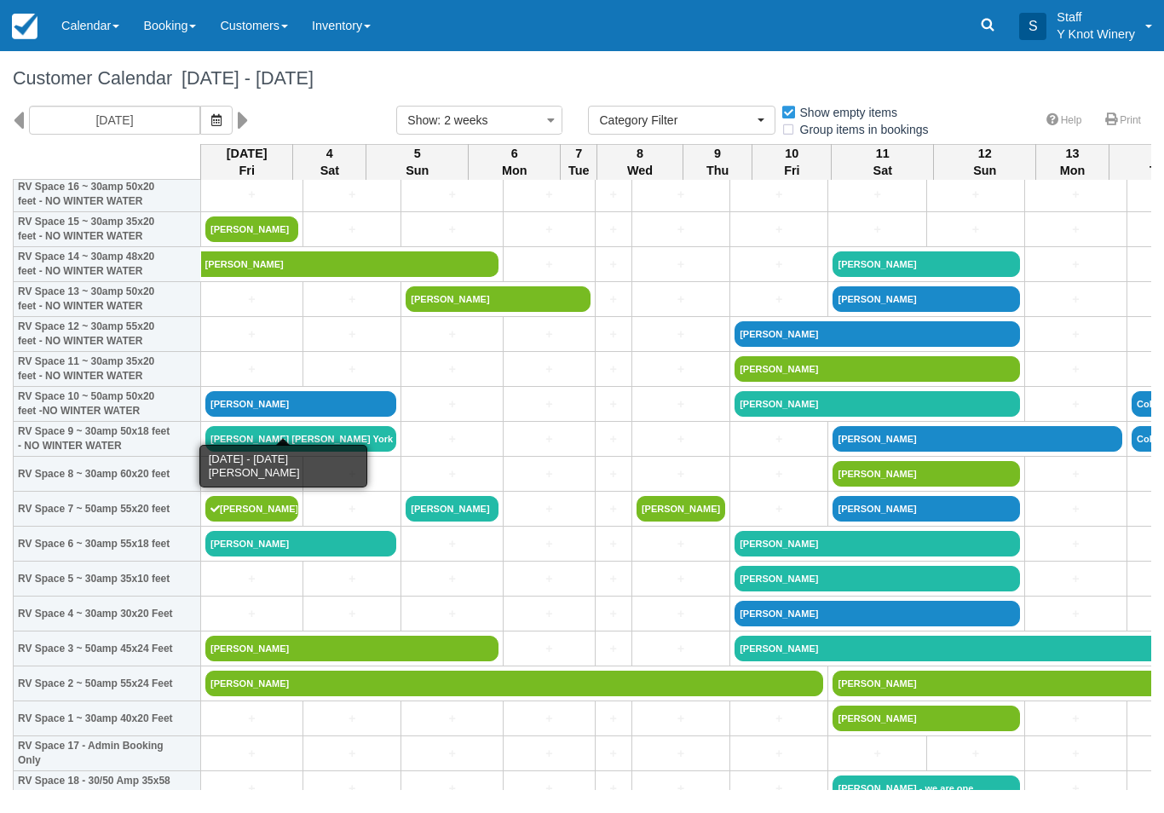
click at [305, 417] on link "[PERSON_NAME]" at bounding box center [300, 404] width 191 height 26
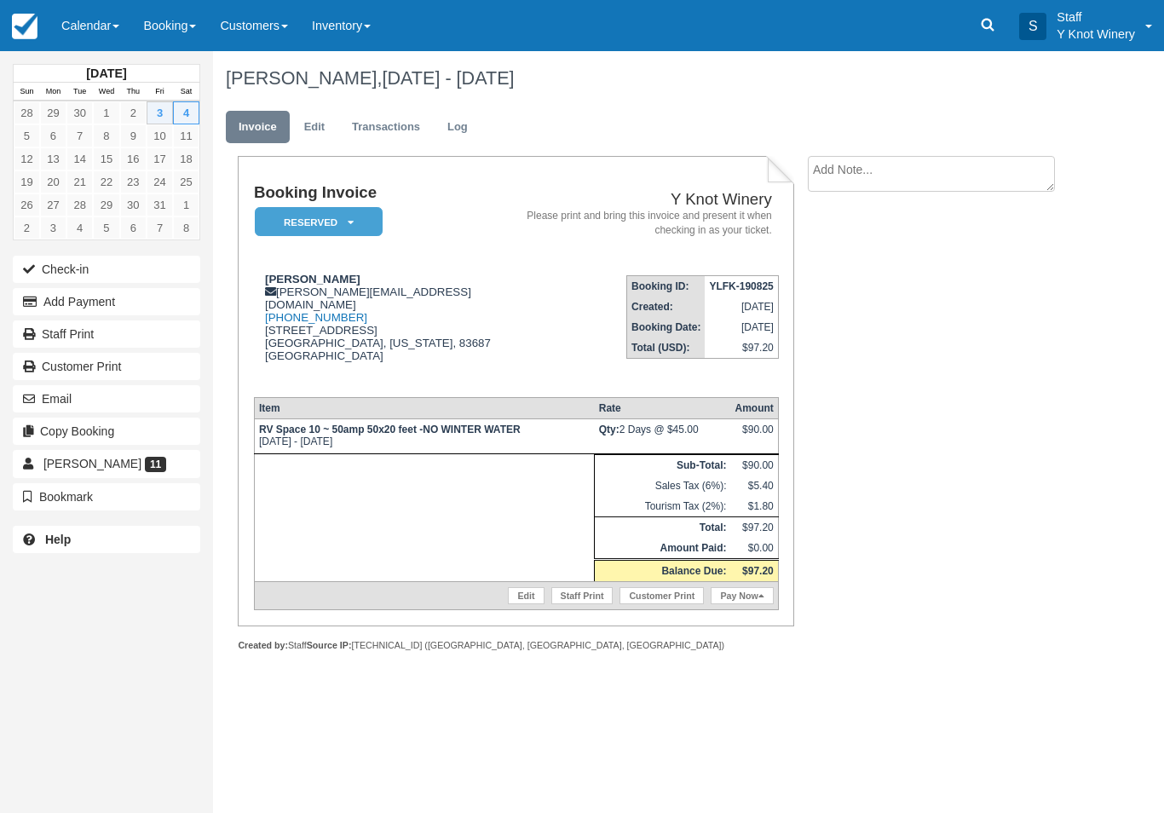
click at [71, 264] on button "Check-in" at bounding box center [106, 269] width 187 height 27
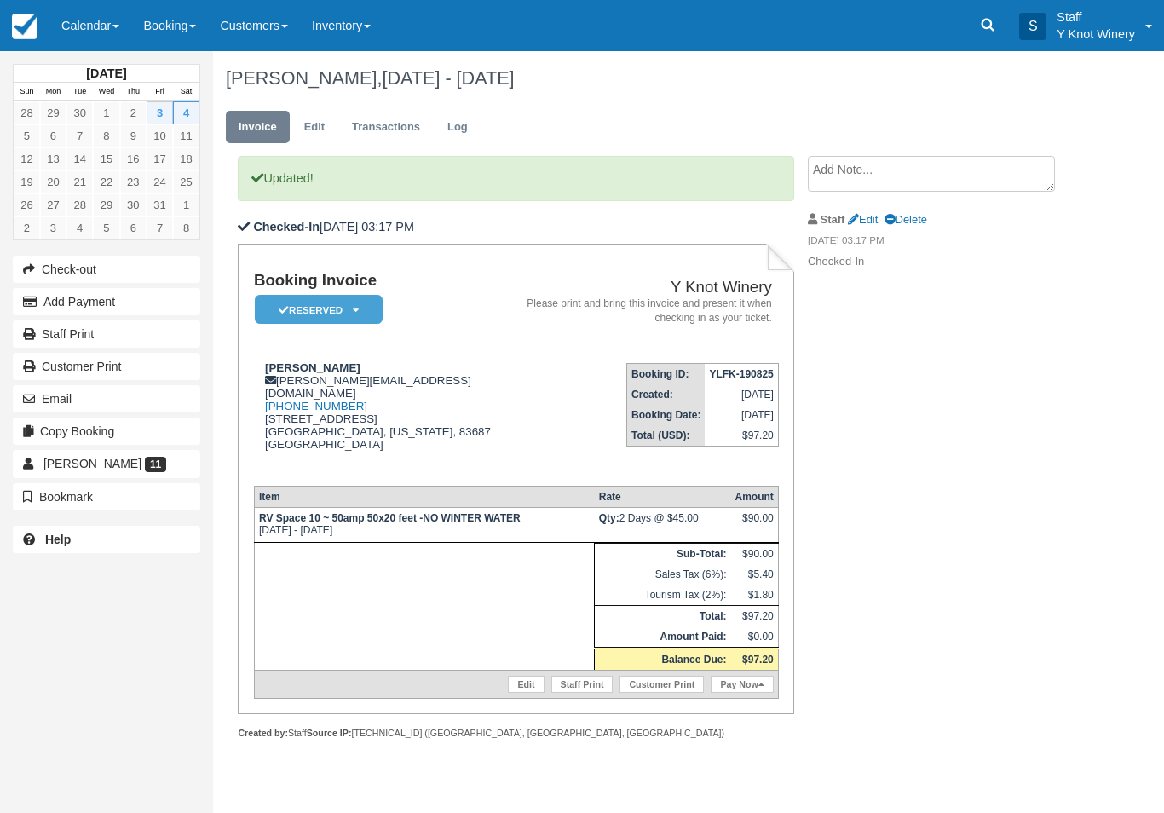
click at [741, 692] on link "Pay Now" at bounding box center [741, 683] width 62 height 17
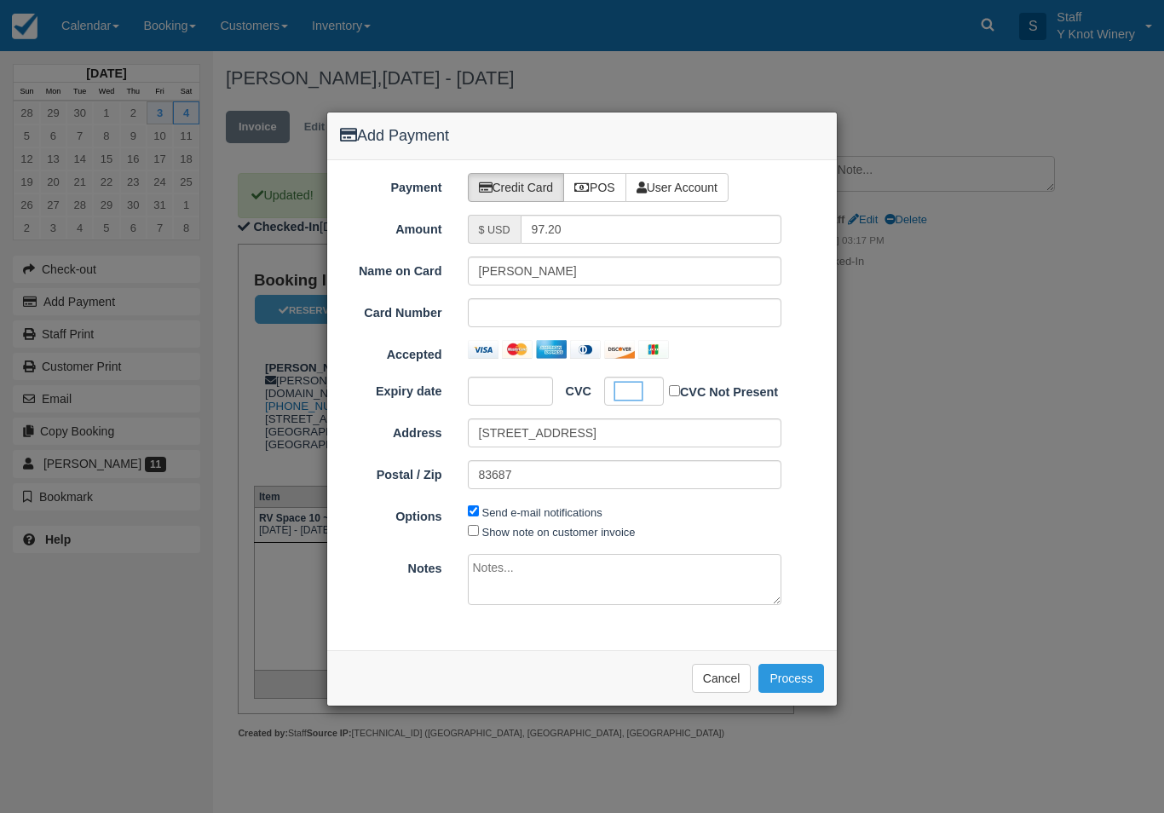
click at [566, 528] on label "Show note on customer invoice" at bounding box center [558, 532] width 153 height 13
click at [479, 528] on input "Show note on customer invoice" at bounding box center [473, 530] width 11 height 11
checkbox input "true"
click at [793, 672] on button "Process" at bounding box center [791, 678] width 66 height 29
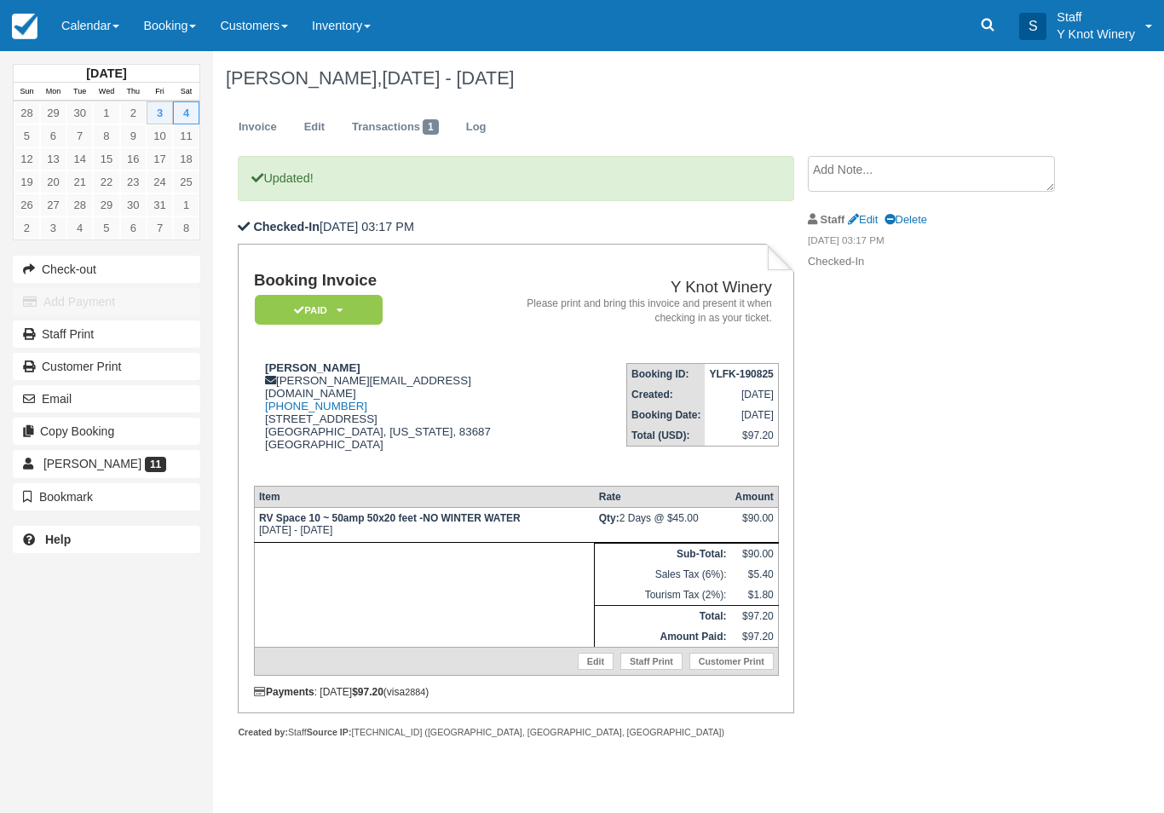
click at [89, 29] on link "Calendar" at bounding box center [90, 25] width 82 height 51
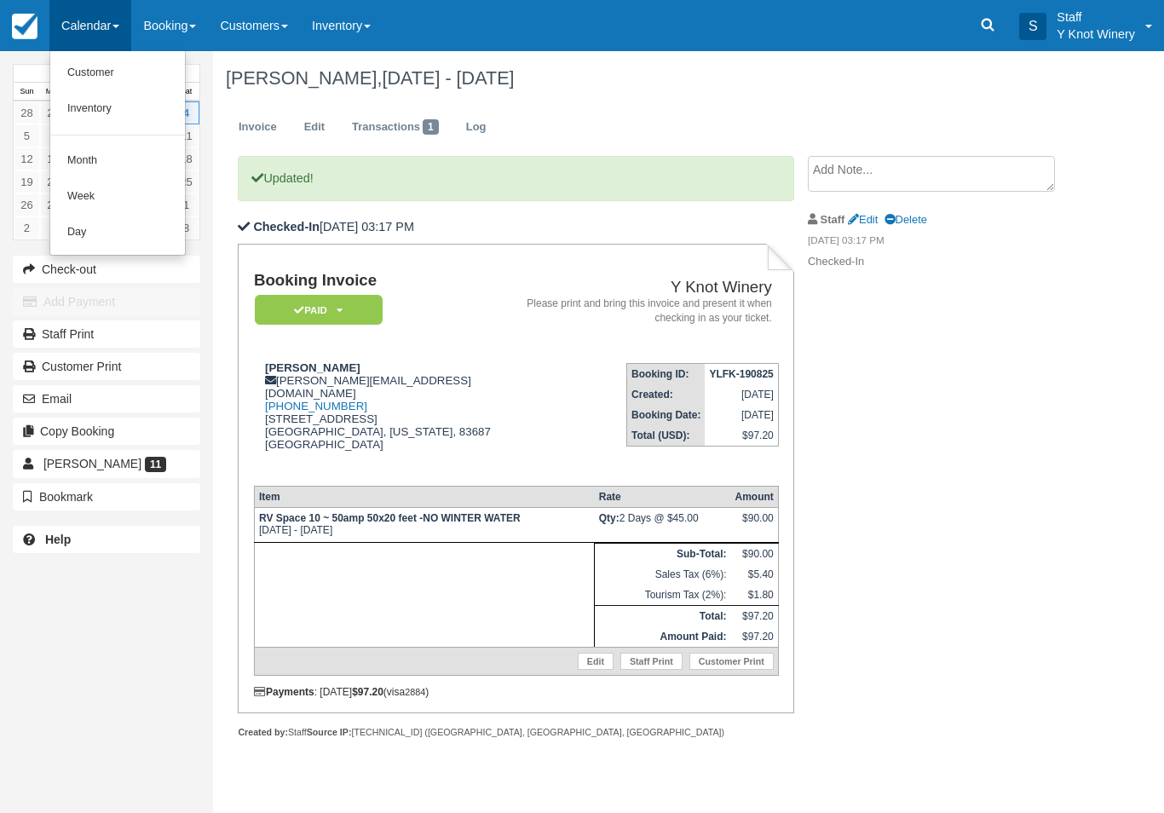
click at [102, 82] on link "Customer" at bounding box center [117, 73] width 135 height 36
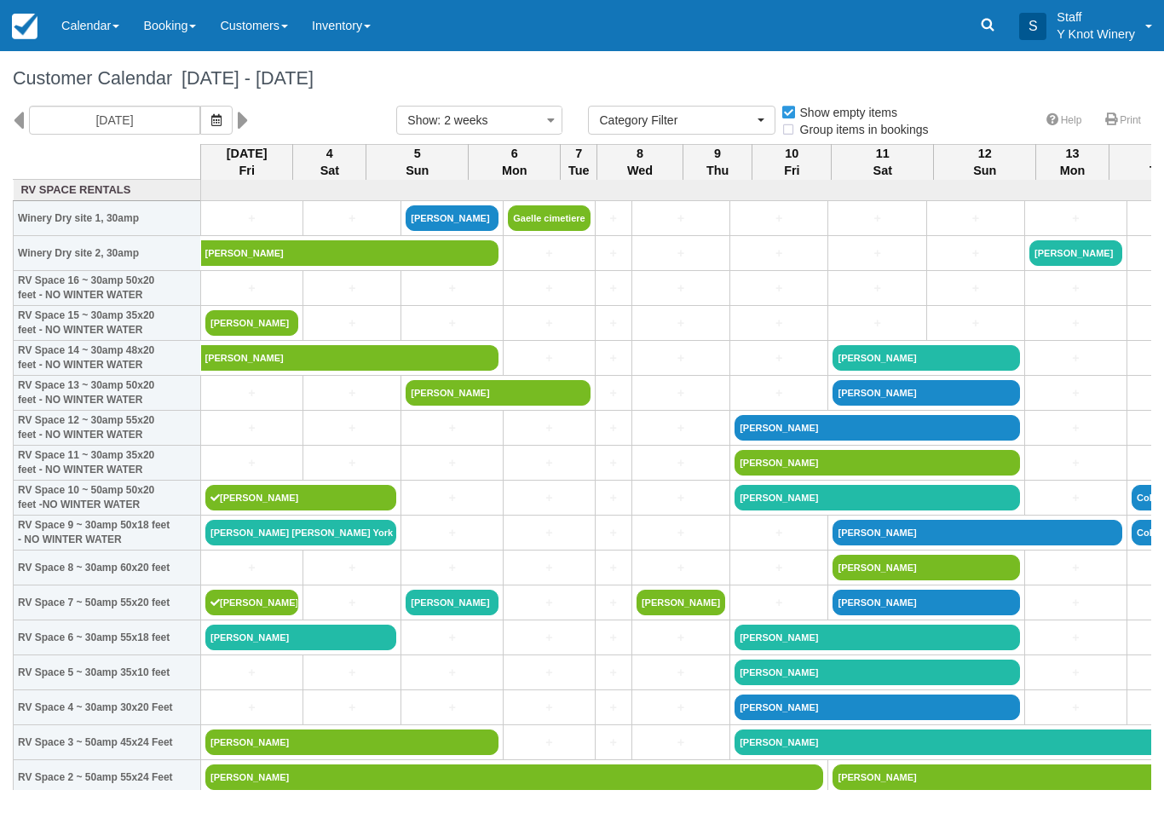
select select
